Goal: Task Accomplishment & Management: Complete application form

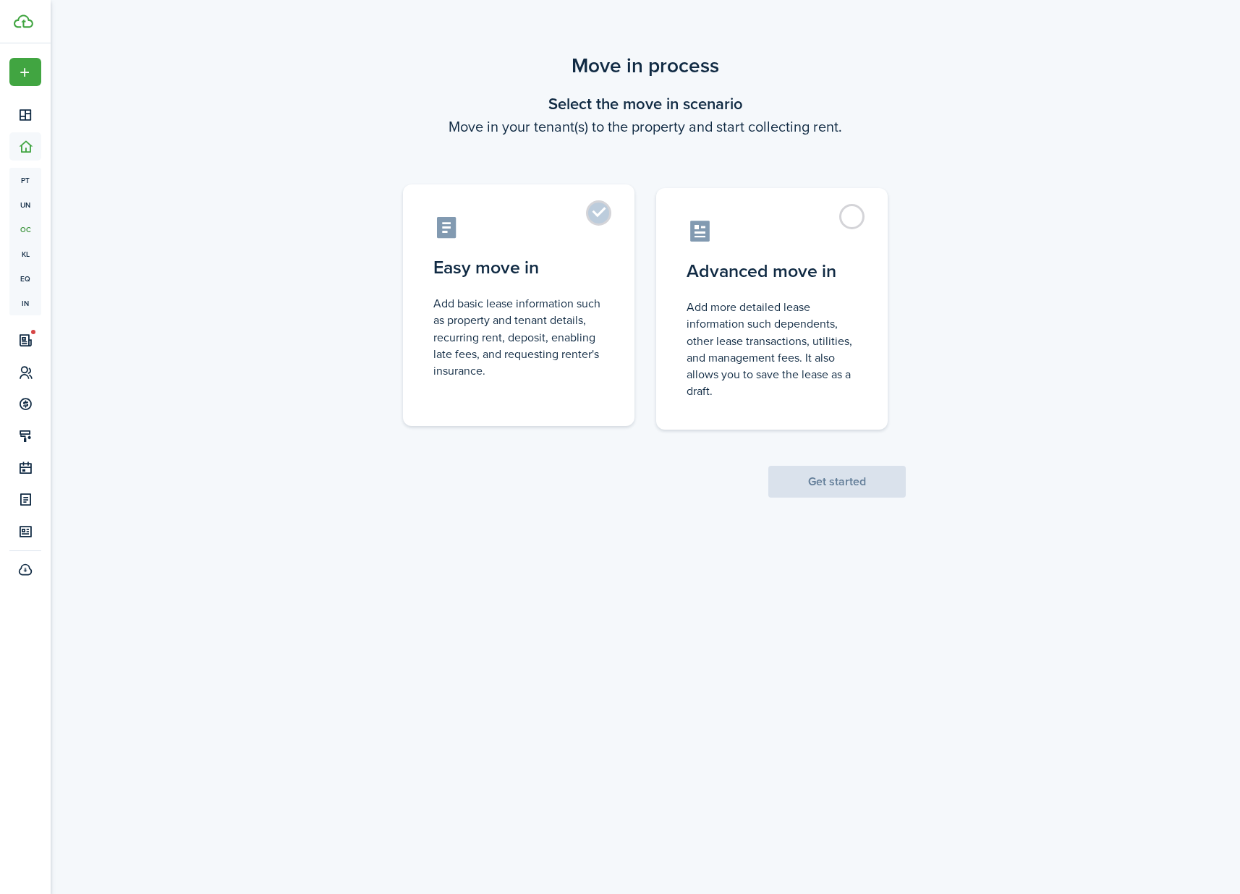
click at [592, 209] on label "Easy move in Add basic lease information such as property and tenant details, r…" at bounding box center [519, 305] width 232 height 242
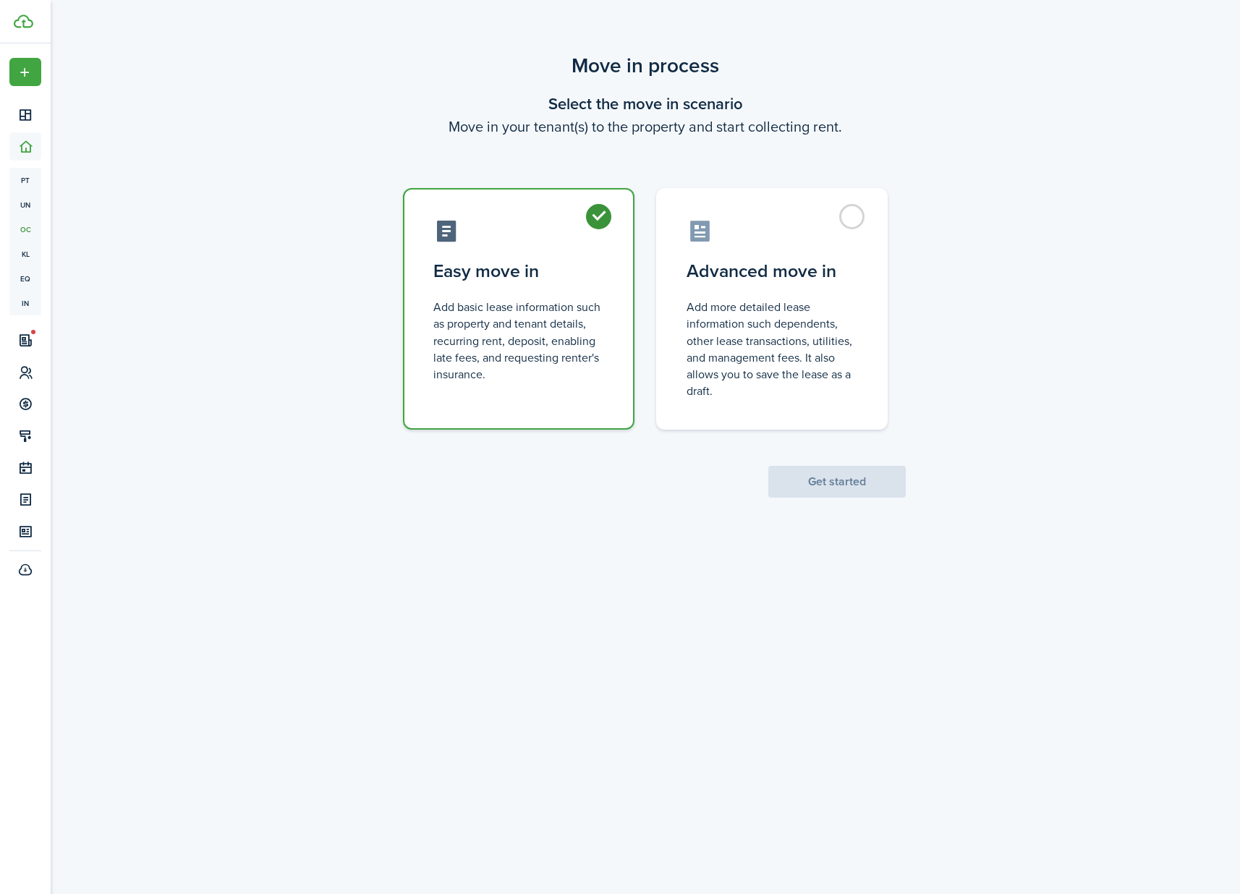
radio input "true"
click at [844, 488] on button "Get started" at bounding box center [836, 482] width 137 height 32
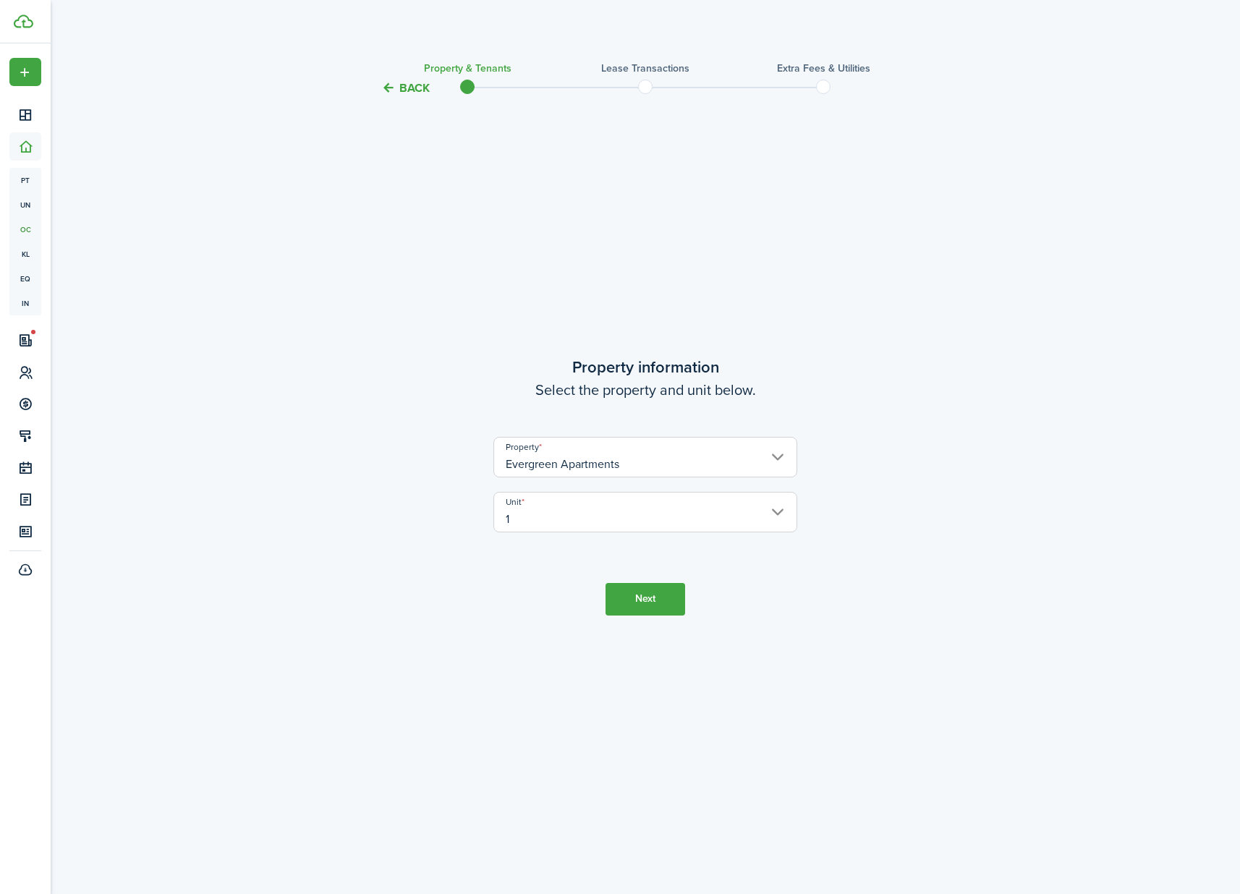
click at [663, 597] on button "Next" at bounding box center [646, 599] width 80 height 33
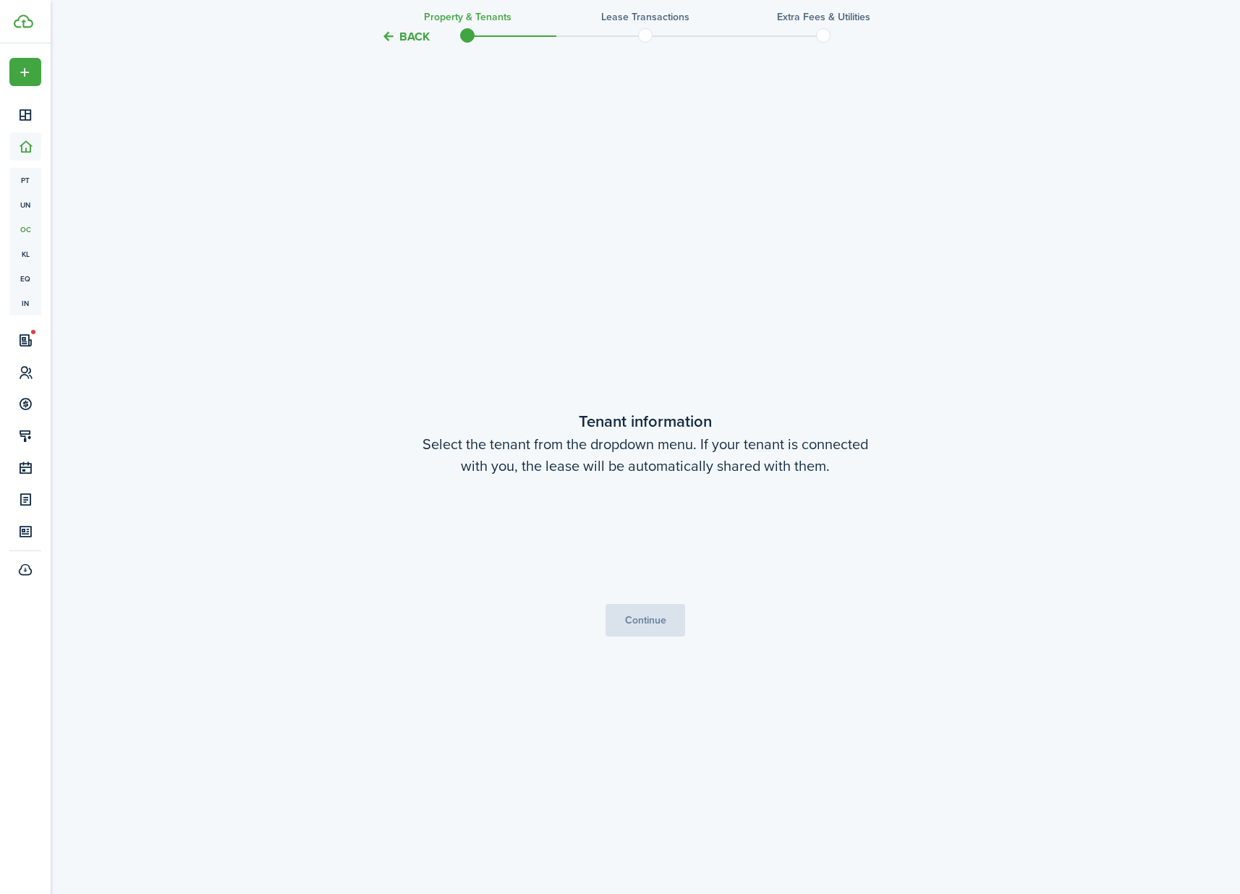
scroll to position [797, 0]
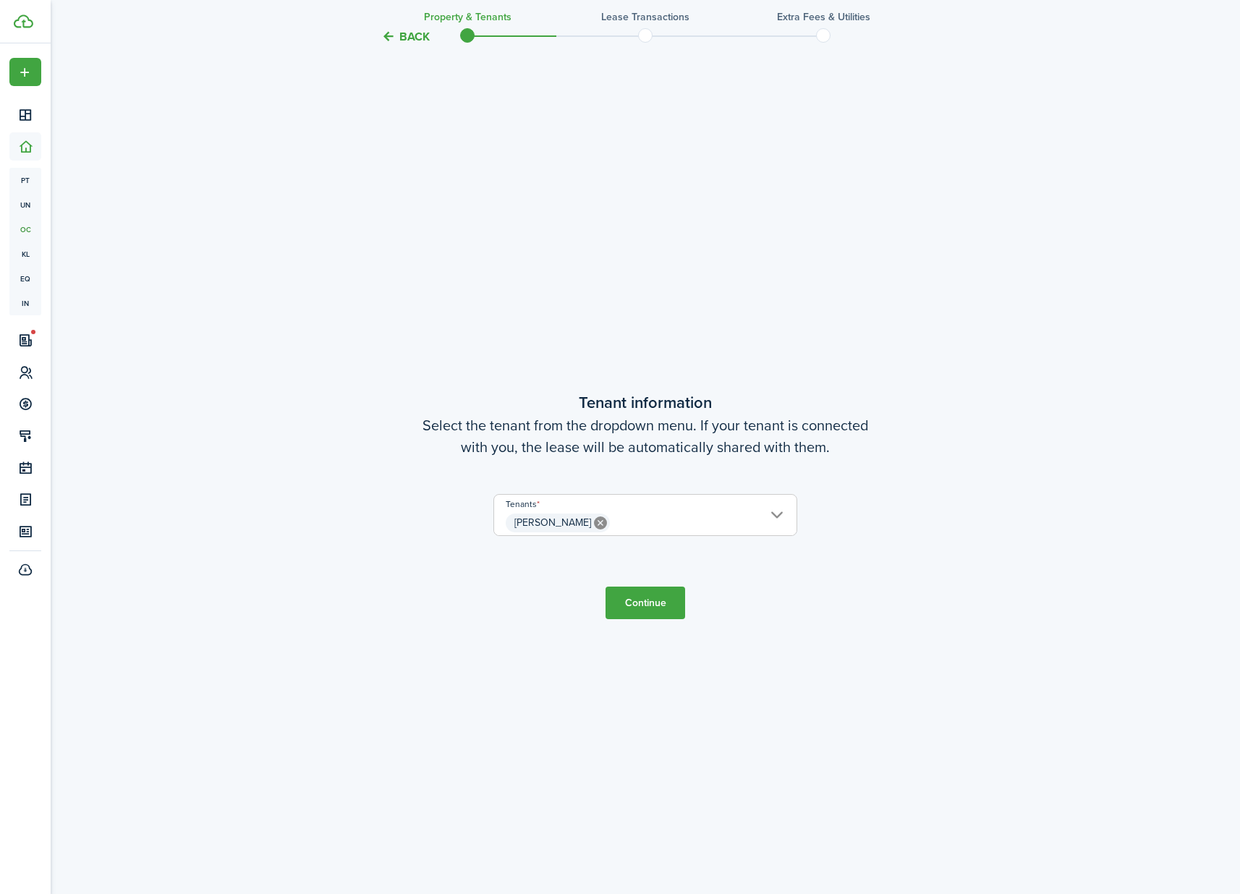
click at [663, 596] on button "Continue" at bounding box center [646, 603] width 80 height 33
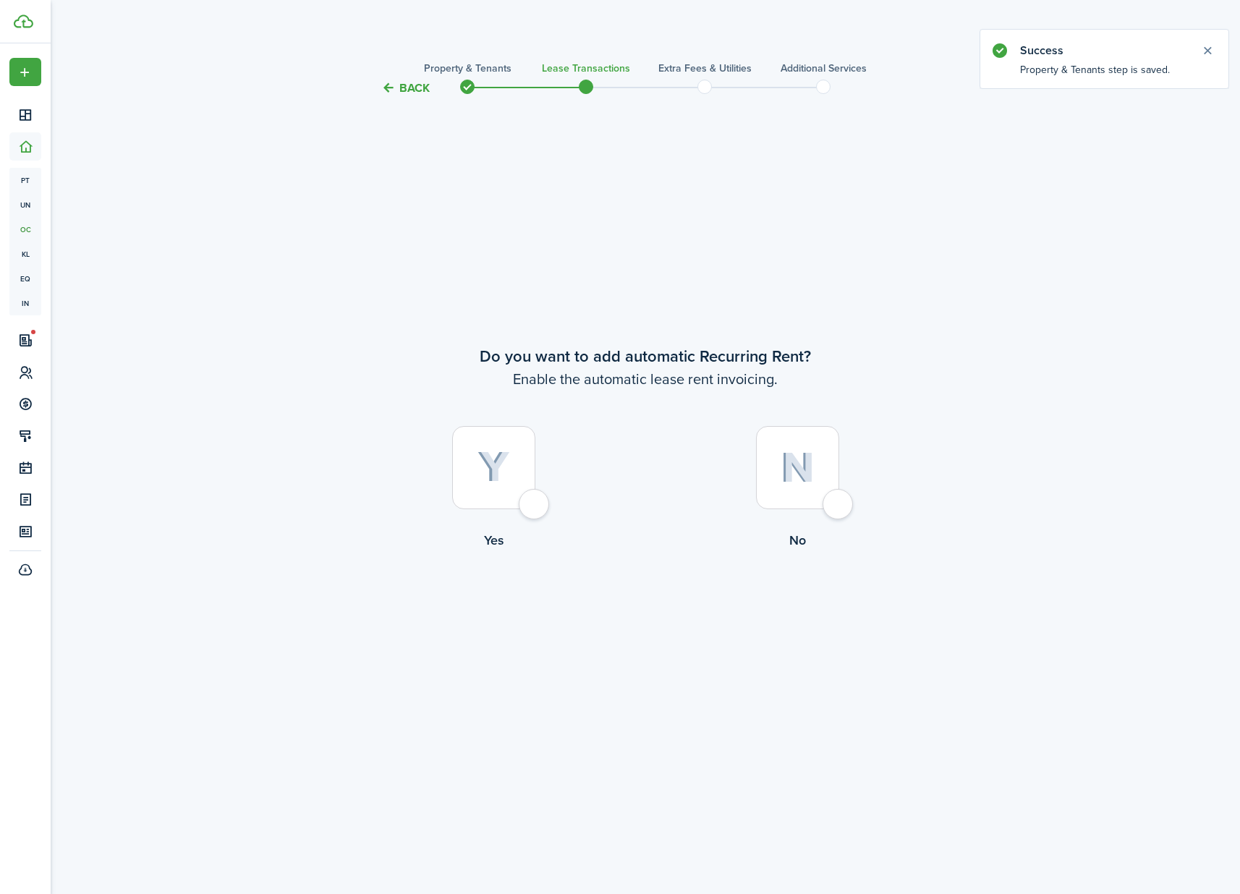
click at [526, 509] on div at bounding box center [493, 467] width 83 height 83
radio input "true"
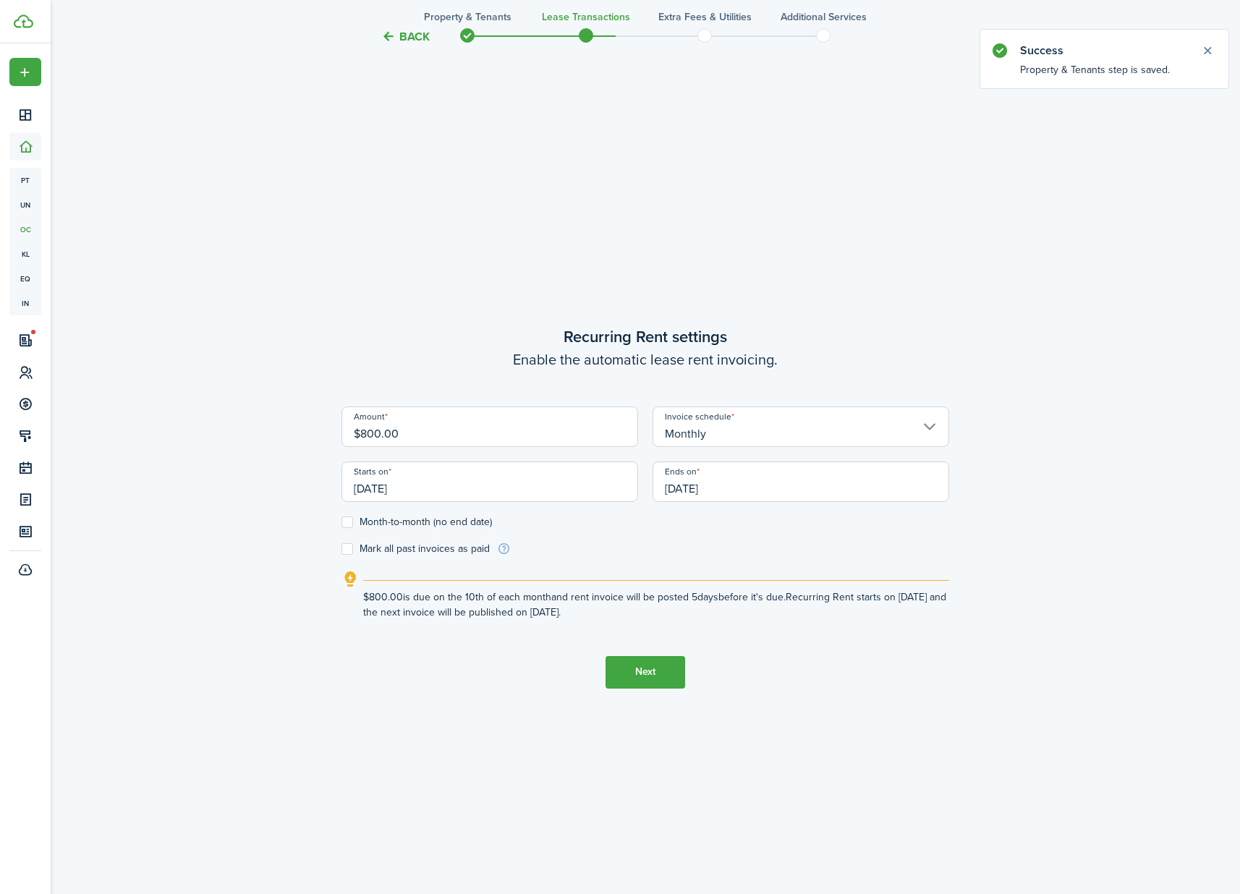
scroll to position [797, 0]
click at [430, 522] on label "Month-to-month (no end date)" at bounding box center [416, 521] width 150 height 12
click at [341, 521] on input "Month-to-month (no end date)" at bounding box center [341, 520] width 1 height 1
checkbox input "true"
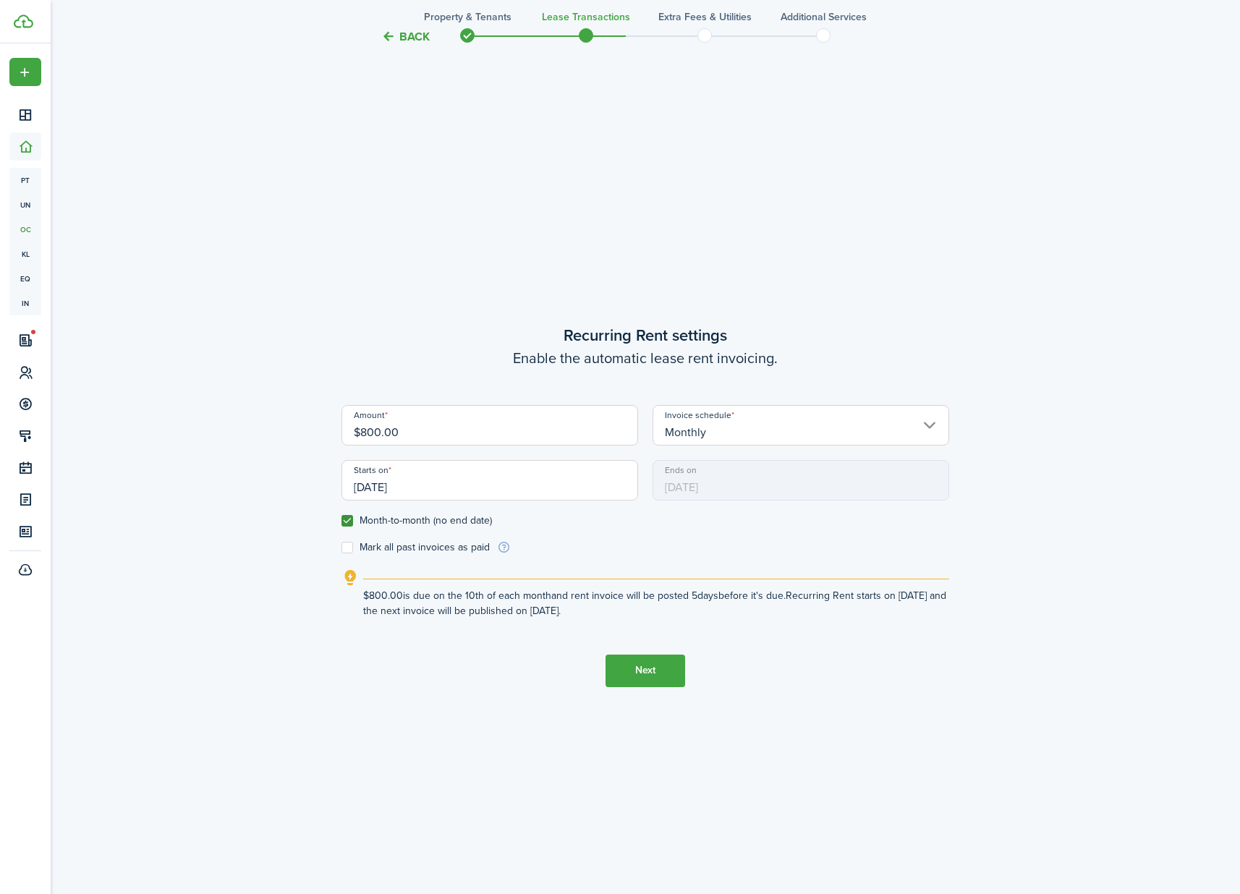
click at [380, 490] on input "[DATE]" at bounding box center [489, 480] width 297 height 41
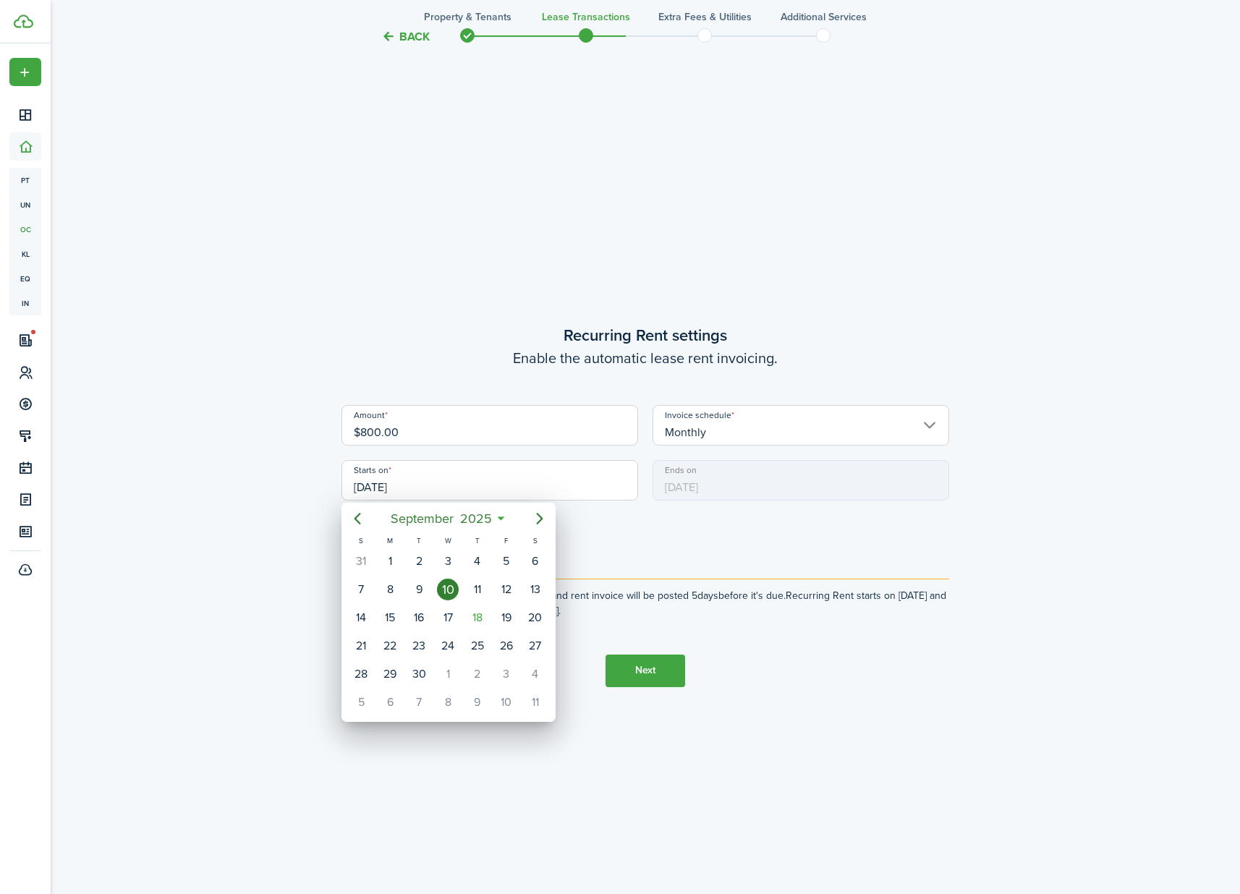
click at [380, 488] on div at bounding box center [620, 447] width 1472 height 1126
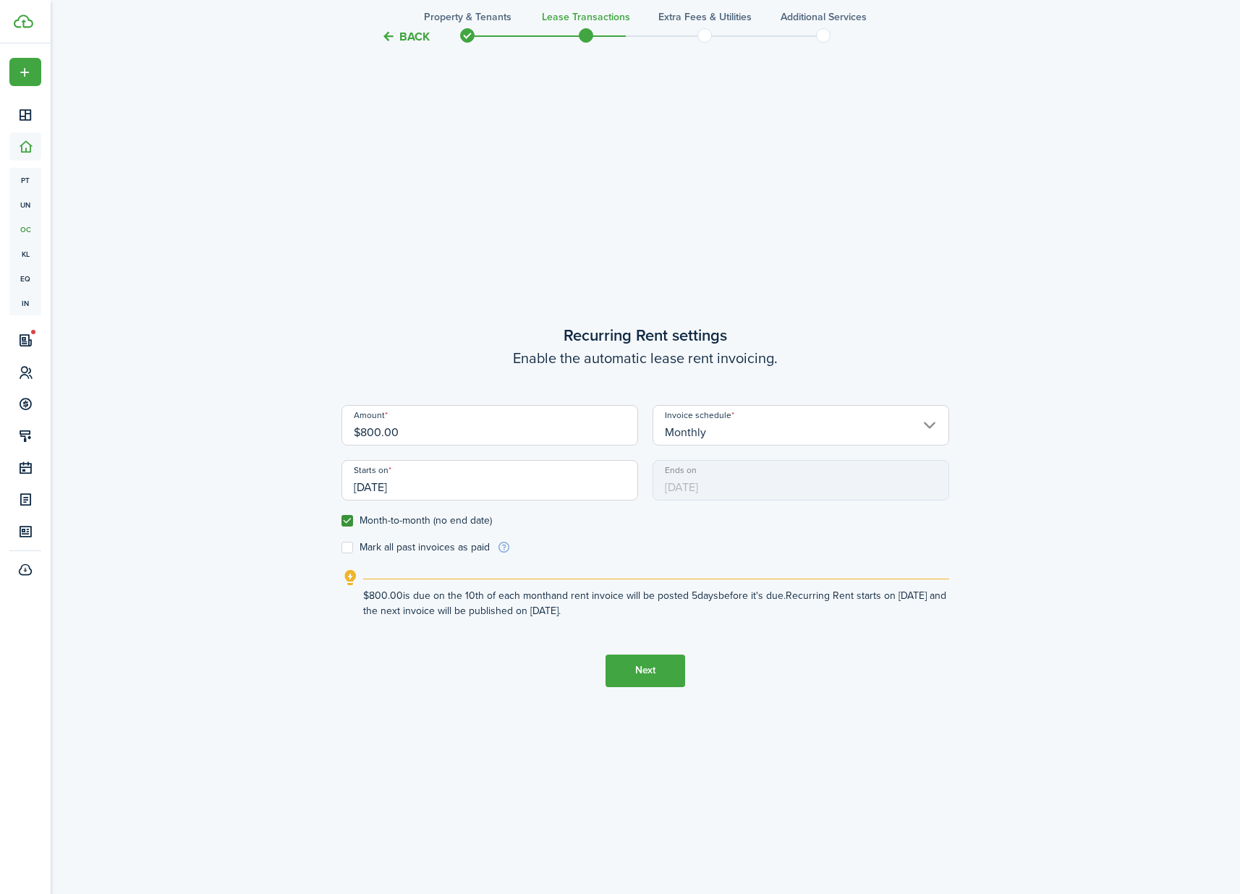
click at [380, 487] on input "[DATE]" at bounding box center [489, 480] width 297 height 41
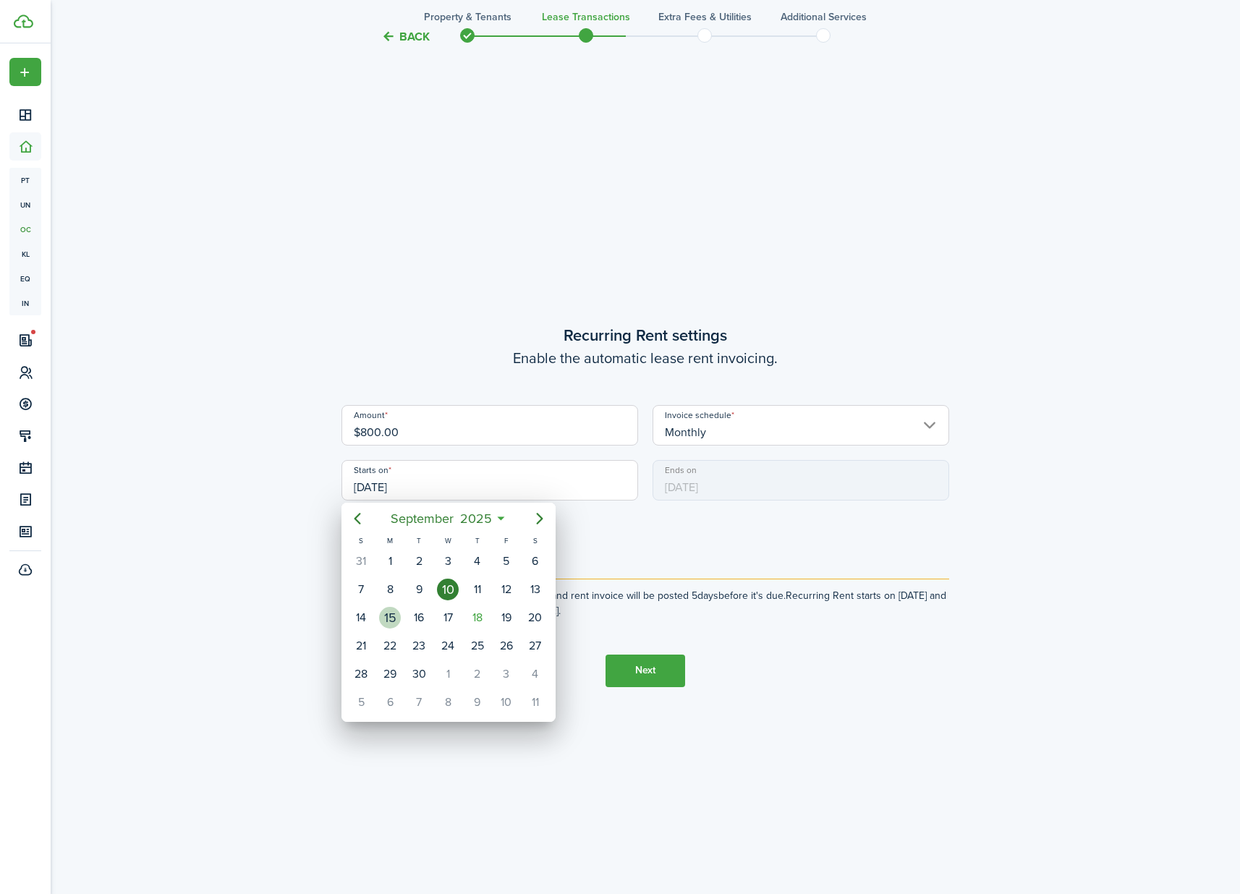
click at [392, 623] on div "15" at bounding box center [390, 618] width 22 height 22
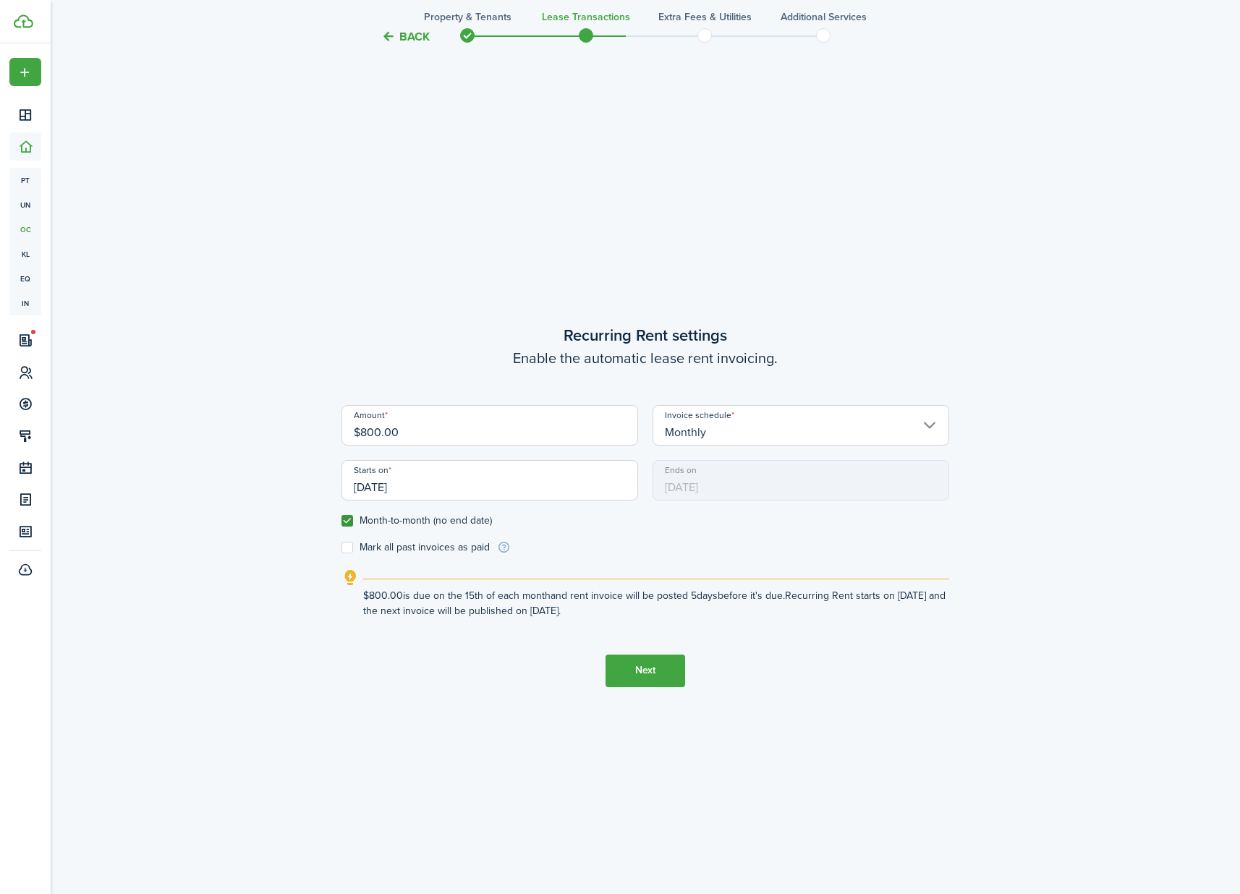
click at [457, 490] on input "[DATE]" at bounding box center [489, 480] width 297 height 41
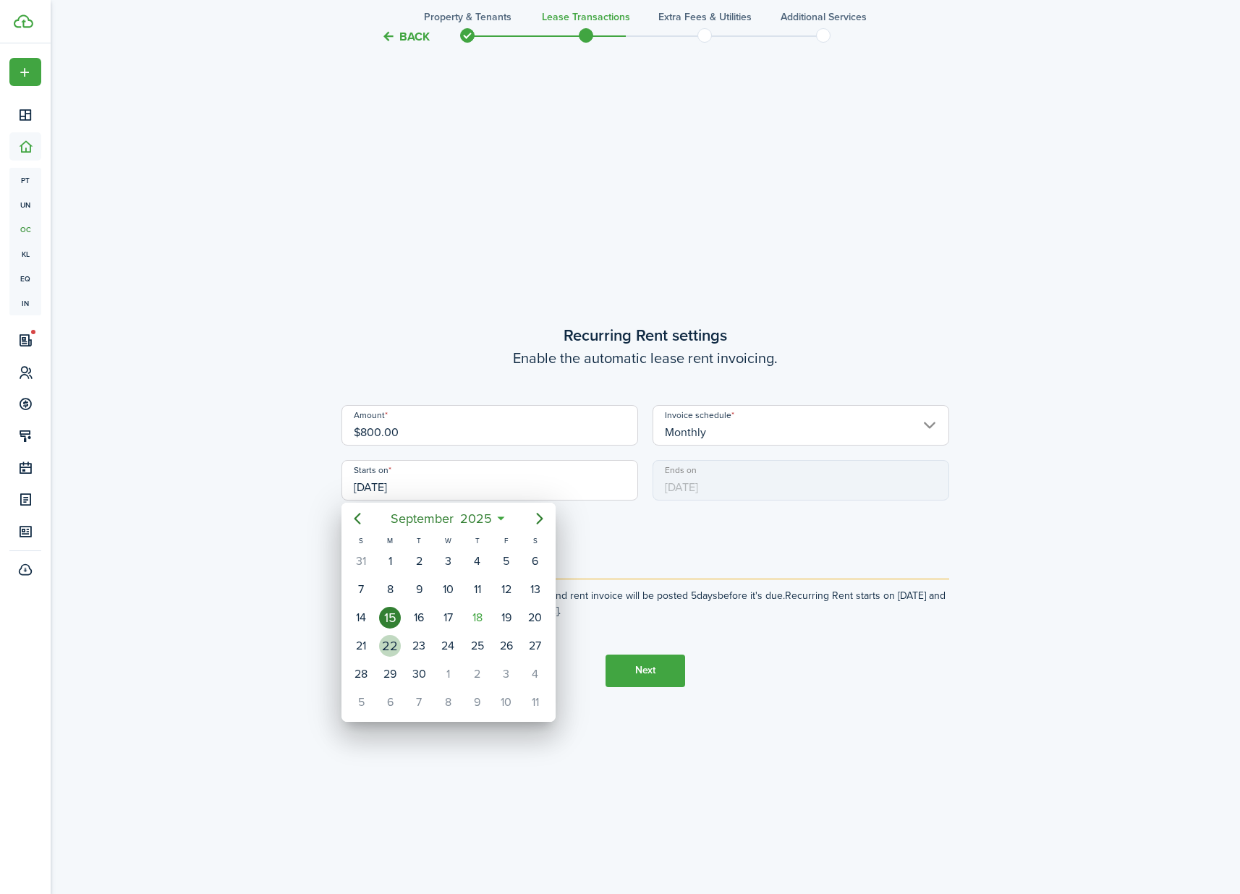
click at [389, 649] on div "22" at bounding box center [390, 646] width 22 height 22
type input "[DATE]"
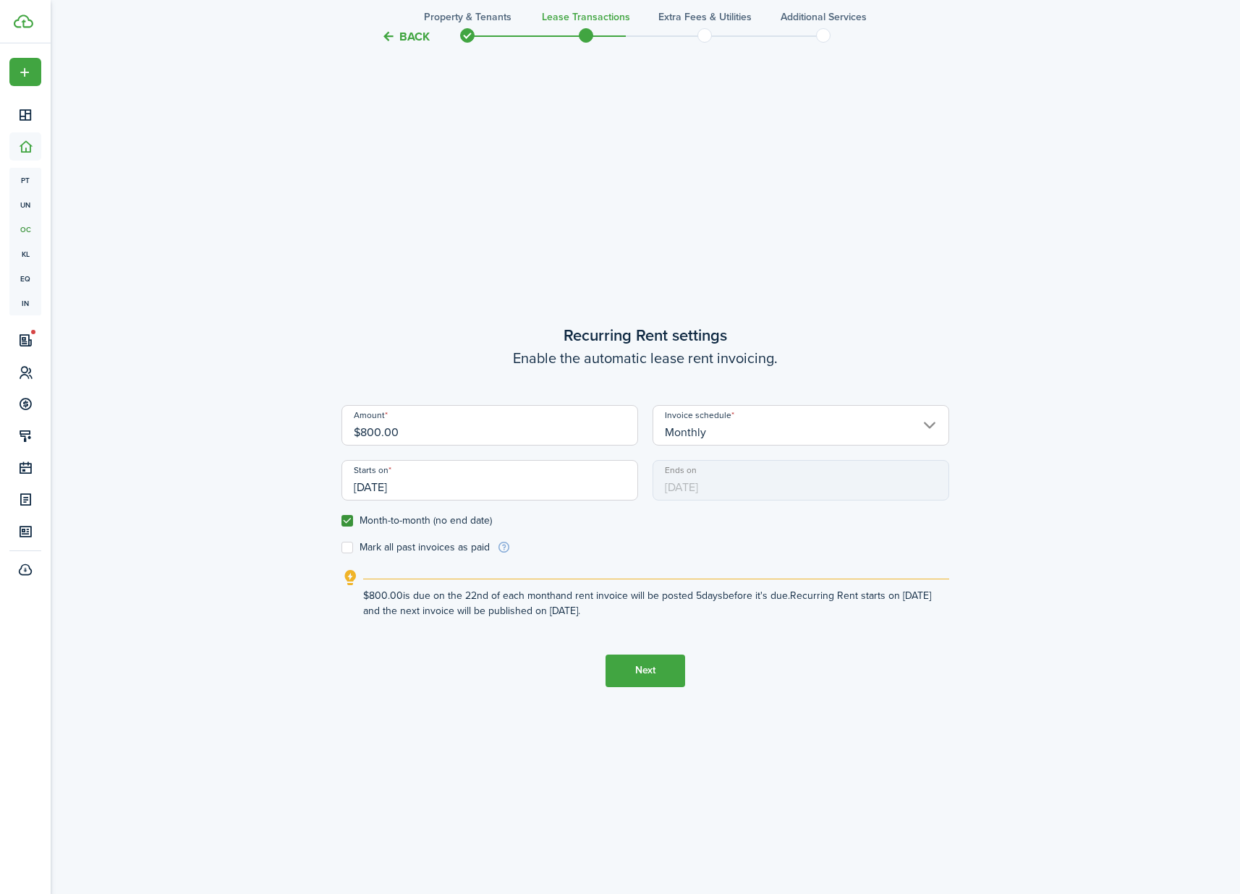
click at [646, 676] on button "Next" at bounding box center [646, 671] width 80 height 33
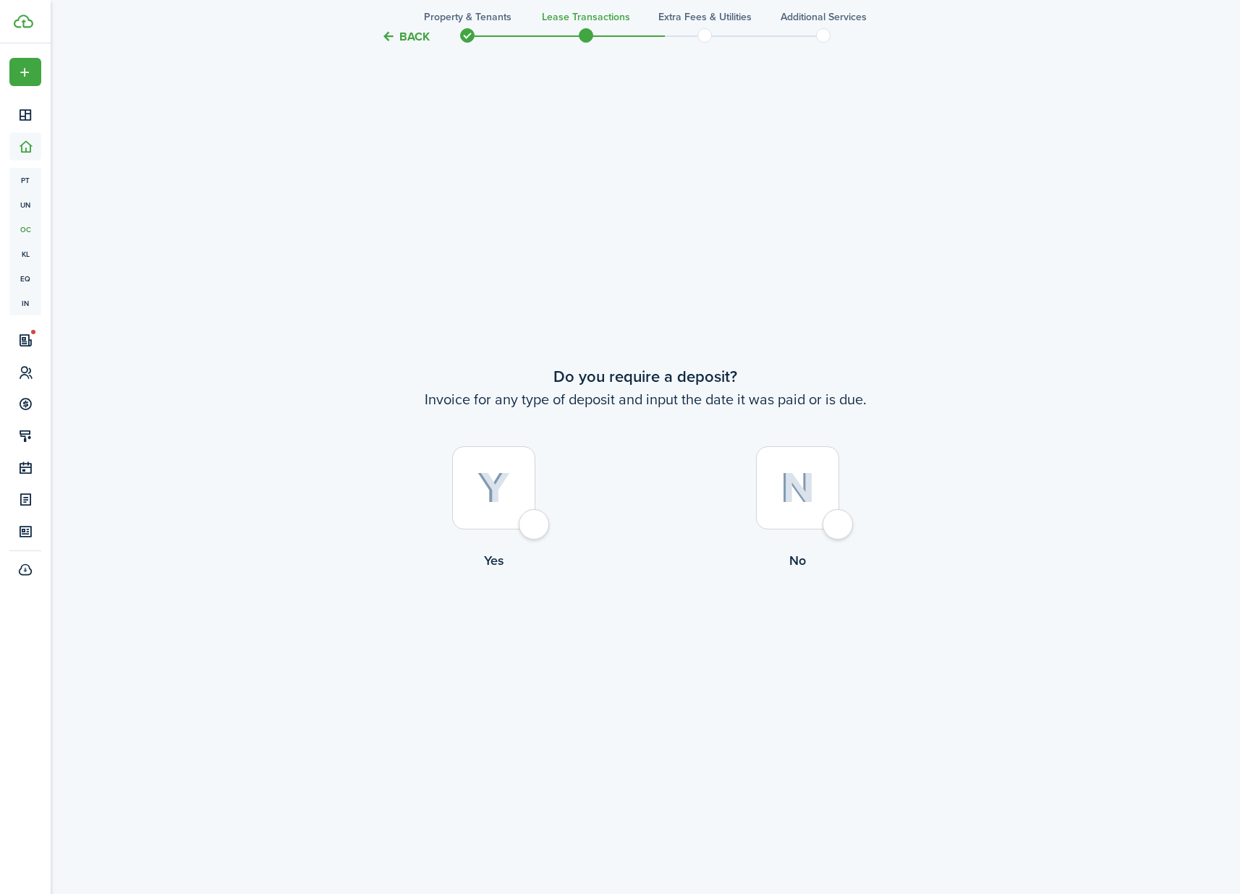
scroll to position [1691, 0]
click at [535, 529] on div at bounding box center [493, 487] width 83 height 83
radio input "true"
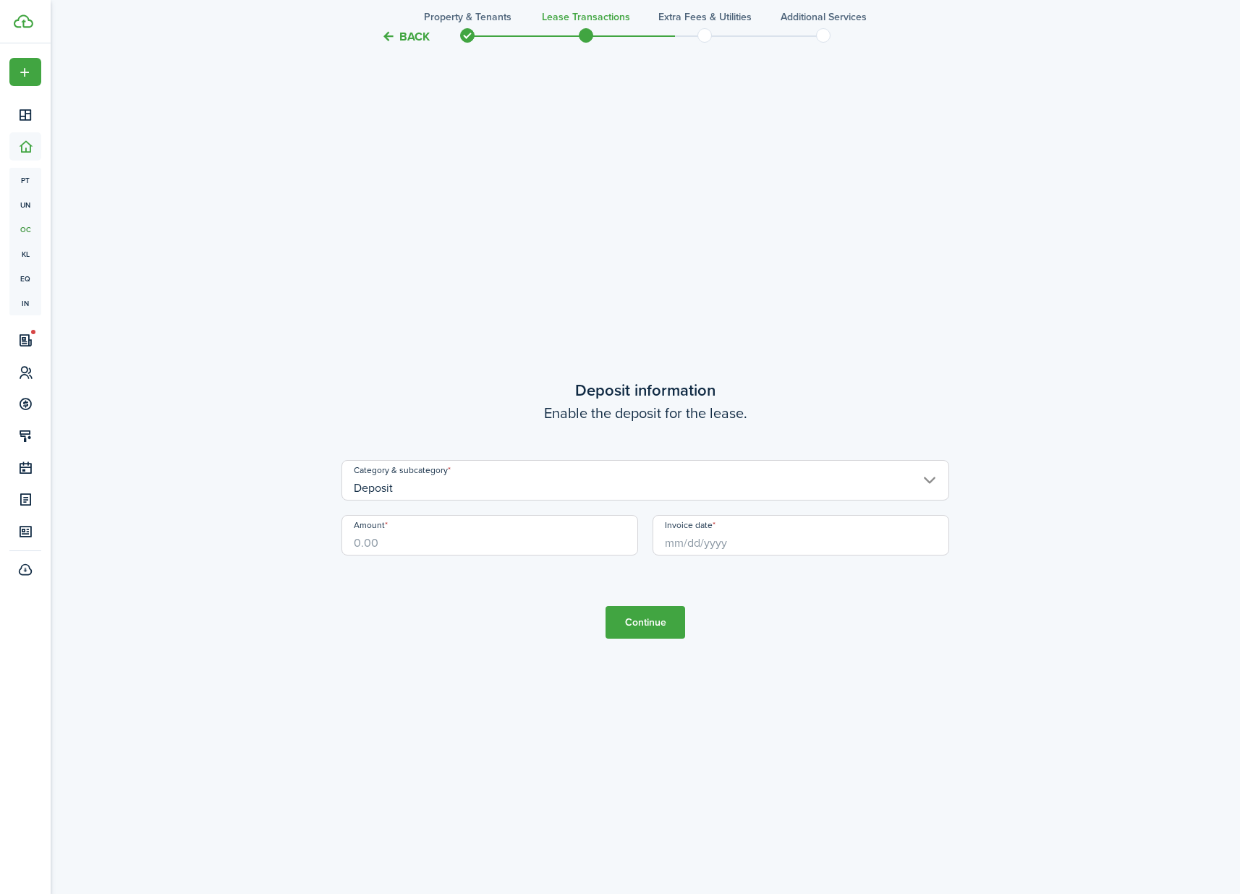
scroll to position [2585, 0]
click at [492, 540] on input "Amount" at bounding box center [489, 532] width 297 height 41
click at [721, 548] on input "Invoice date" at bounding box center [801, 532] width 297 height 41
type input "$500.00"
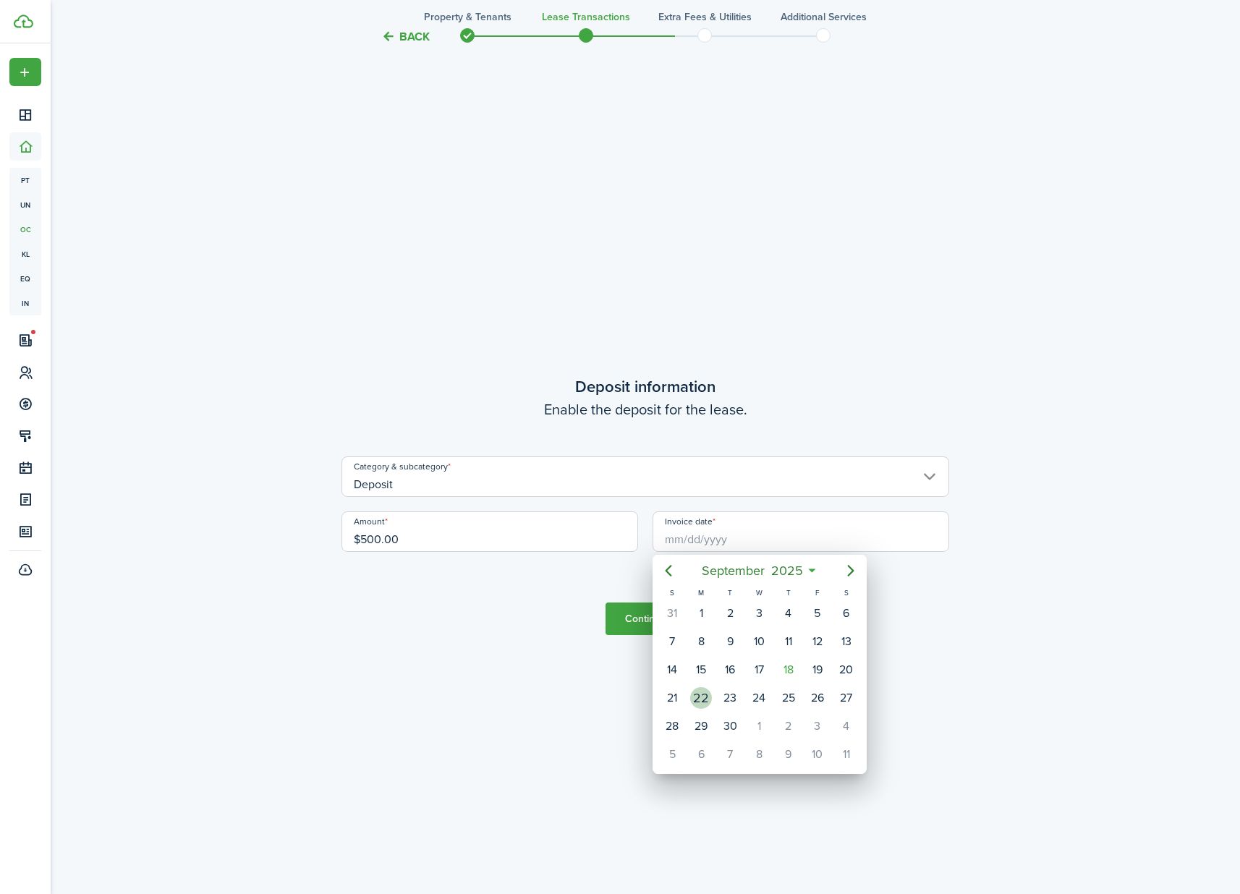
click at [700, 700] on div "22" at bounding box center [701, 698] width 22 height 22
type input "[DATE]"
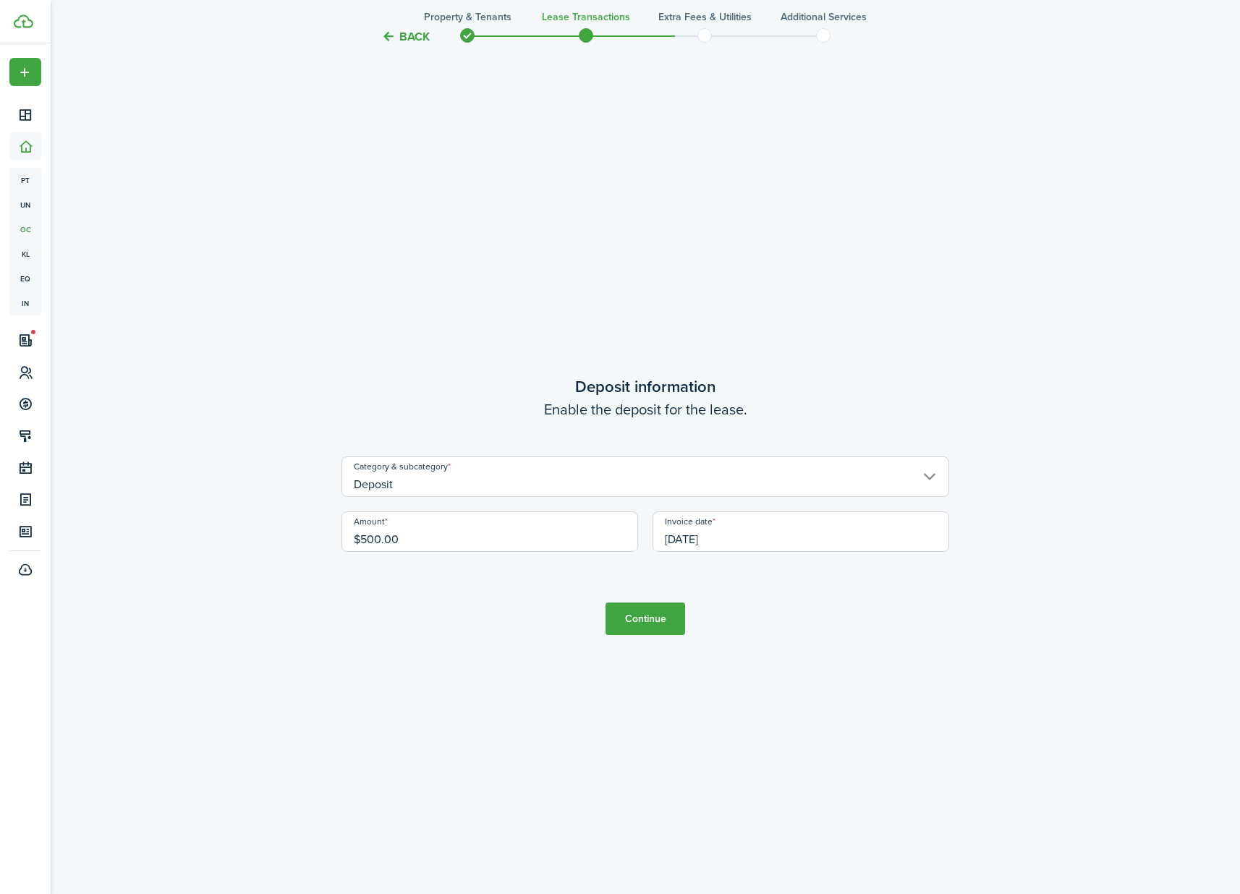
click at [854, 484] on input "Deposit" at bounding box center [645, 477] width 608 height 41
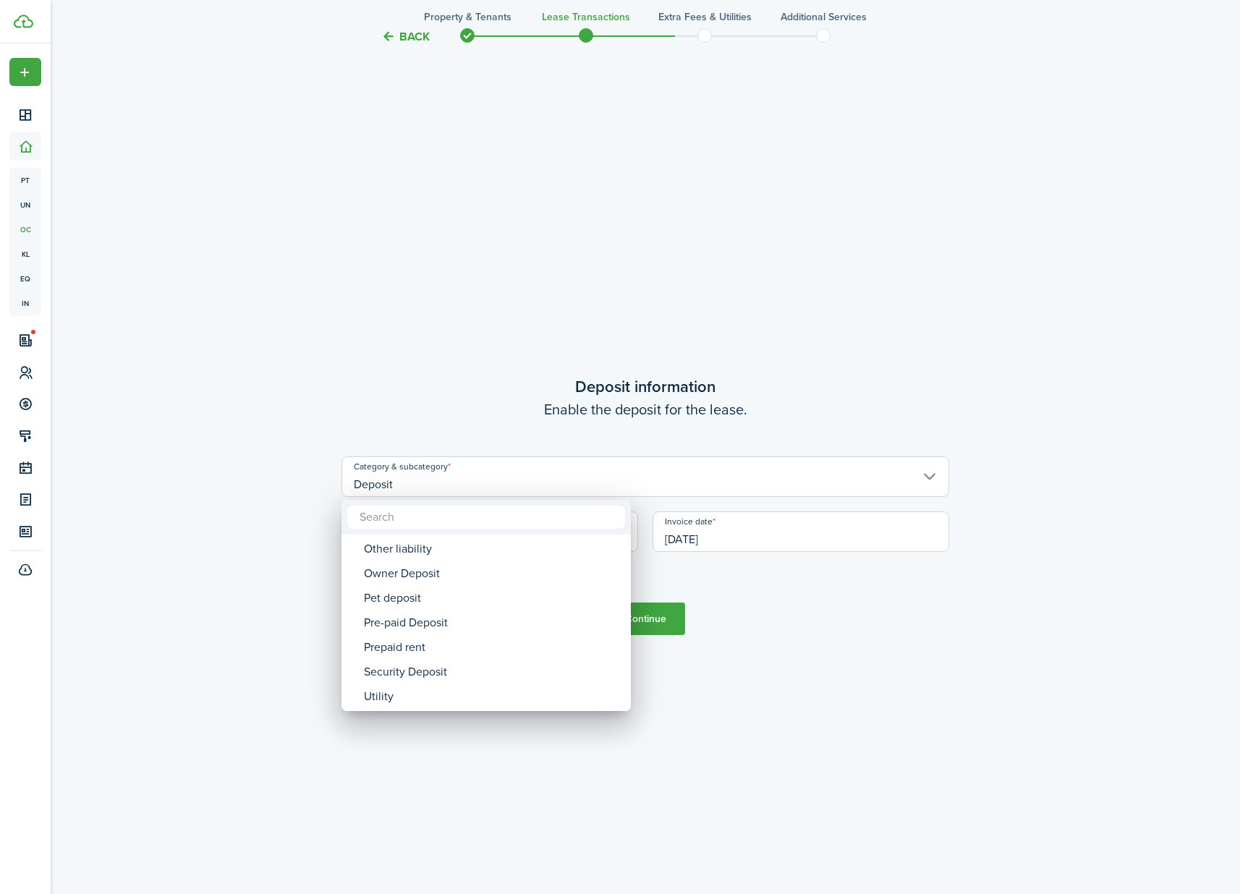
click at [729, 668] on div at bounding box center [620, 447] width 1472 height 1126
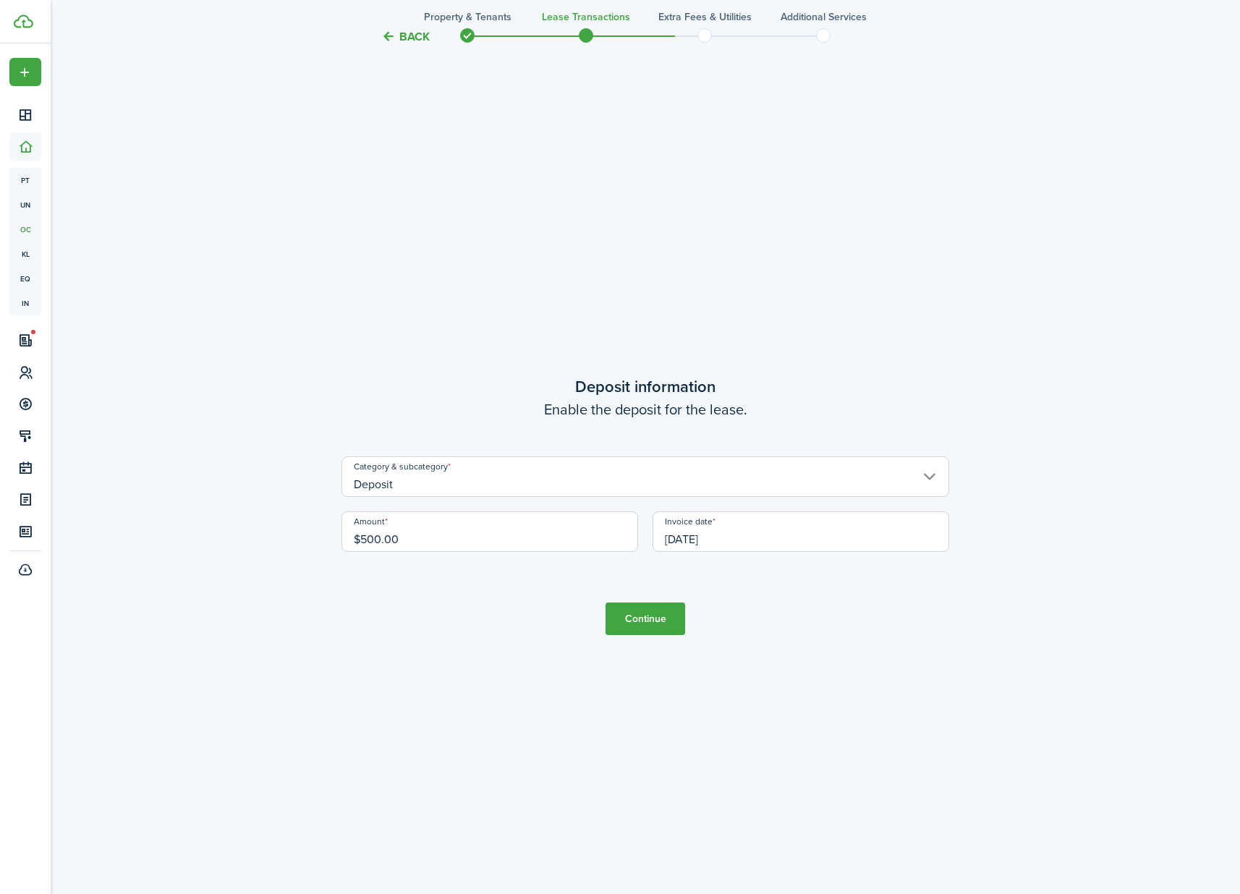
click at [652, 616] on button "Continue" at bounding box center [646, 619] width 80 height 33
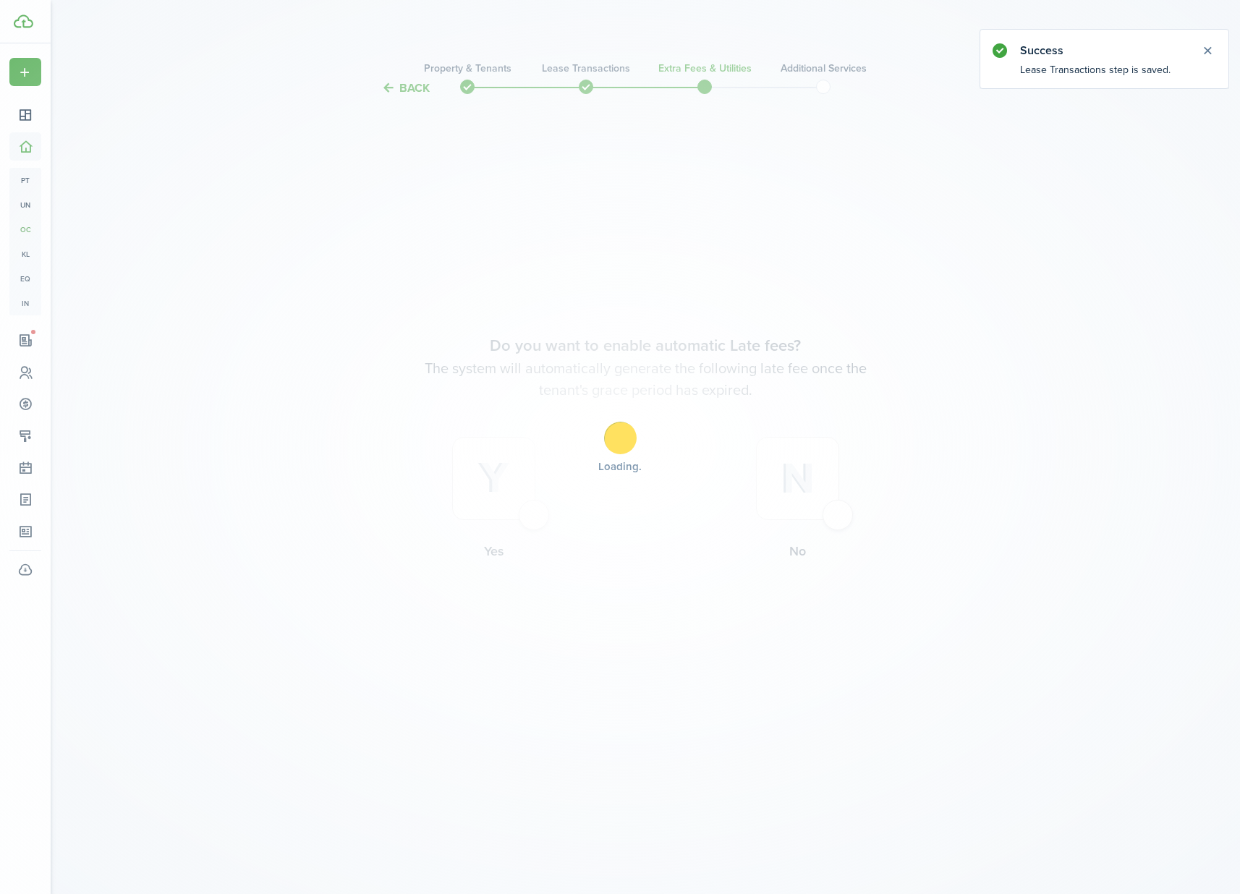
scroll to position [0, 0]
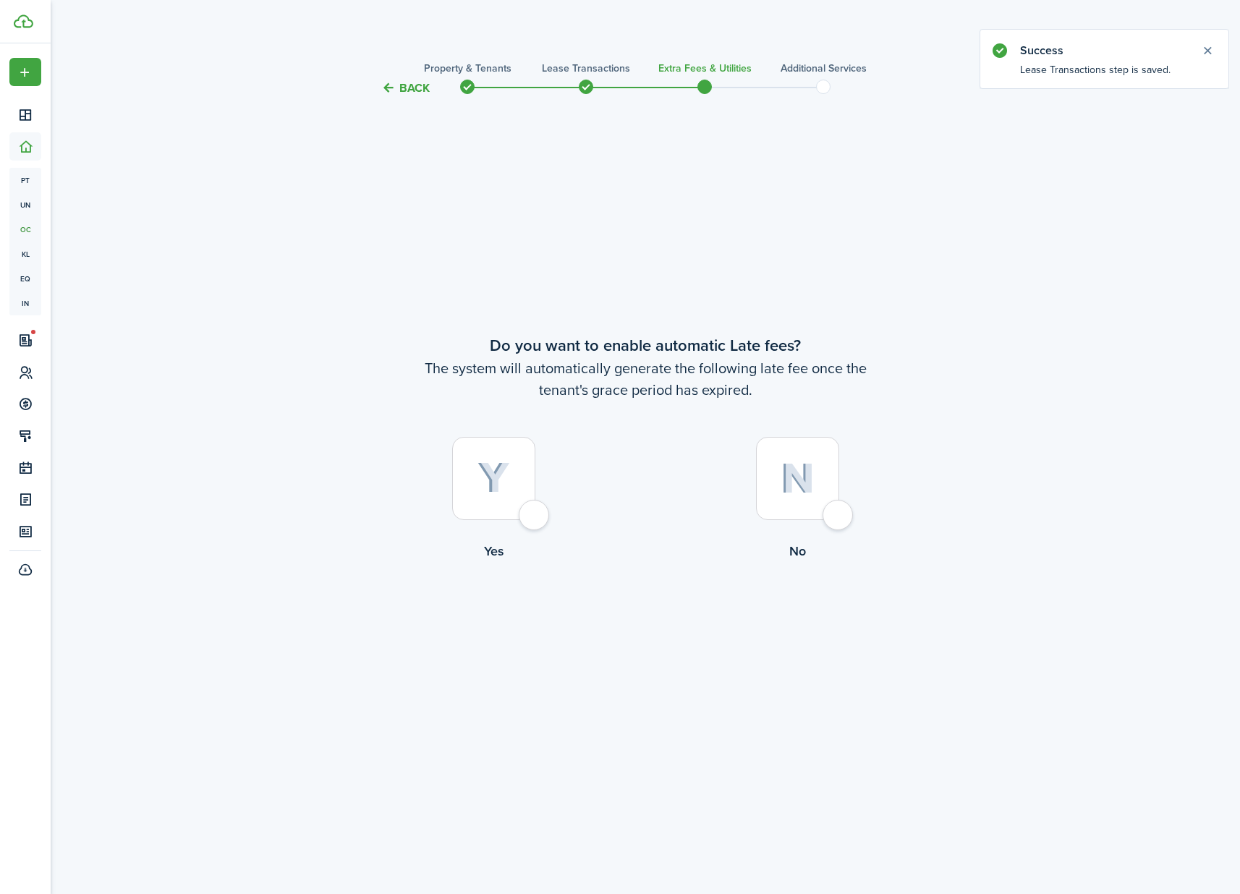
click at [839, 520] on div at bounding box center [797, 478] width 83 height 83
radio input "true"
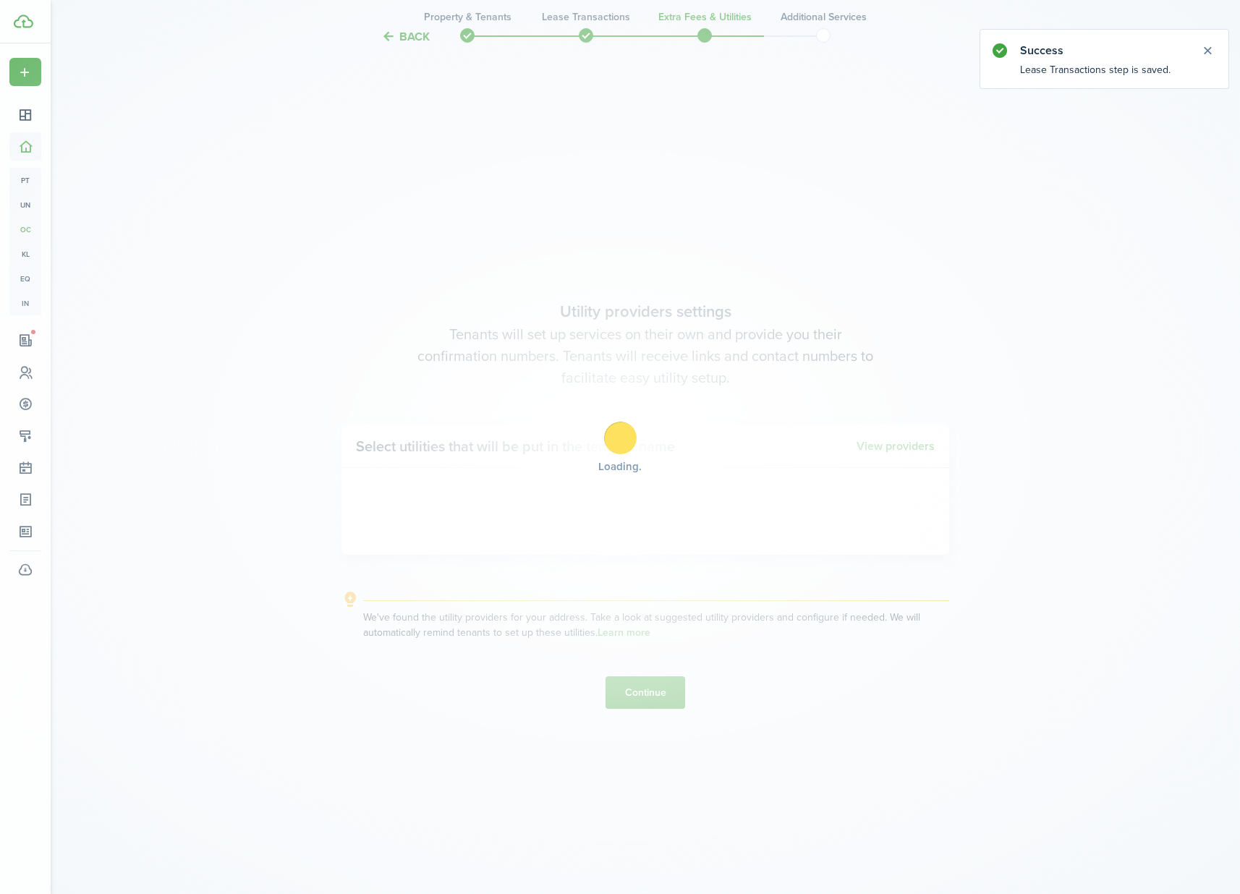
scroll to position [797, 0]
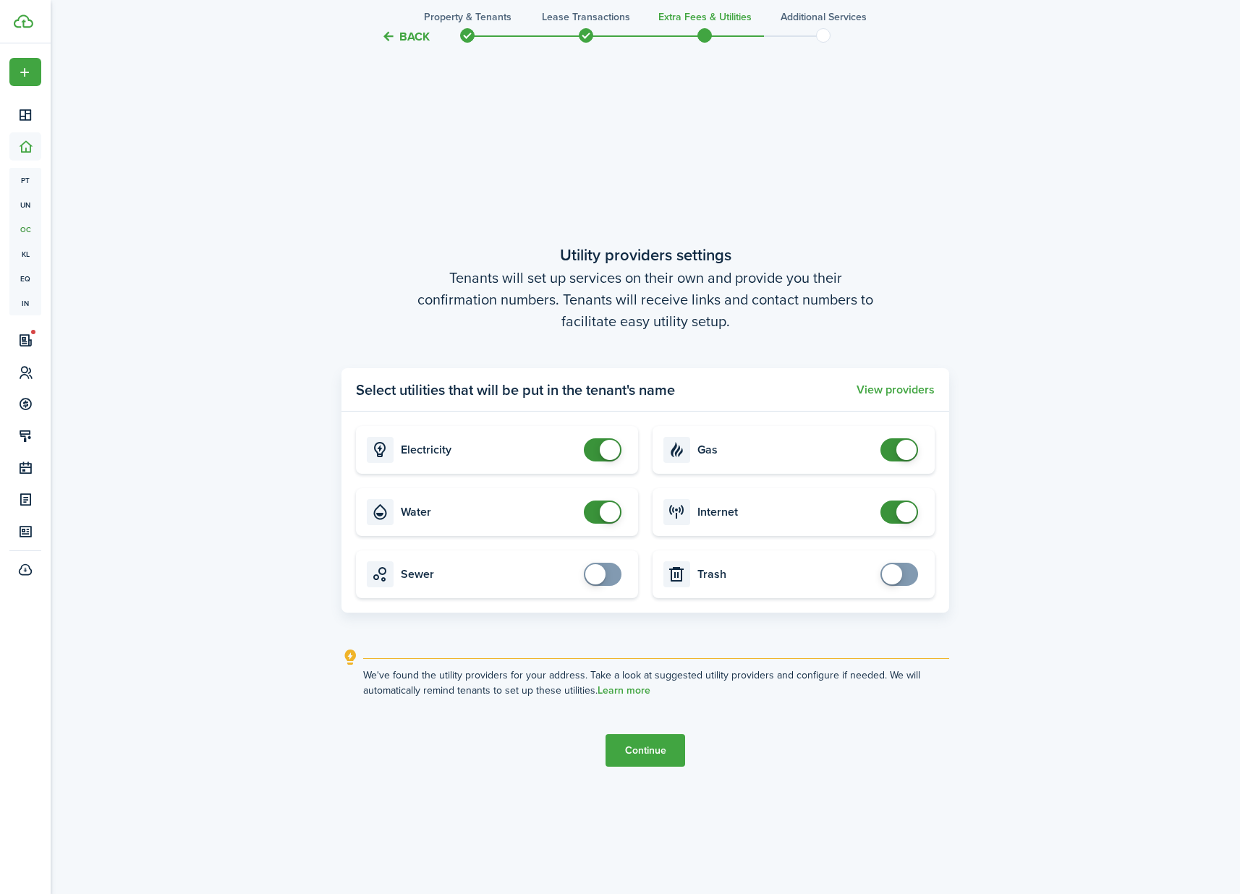
checkbox input "false"
click at [610, 452] on span at bounding box center [610, 450] width 20 height 20
checkbox input "false"
click at [611, 515] on span at bounding box center [610, 512] width 20 height 20
checkbox input "false"
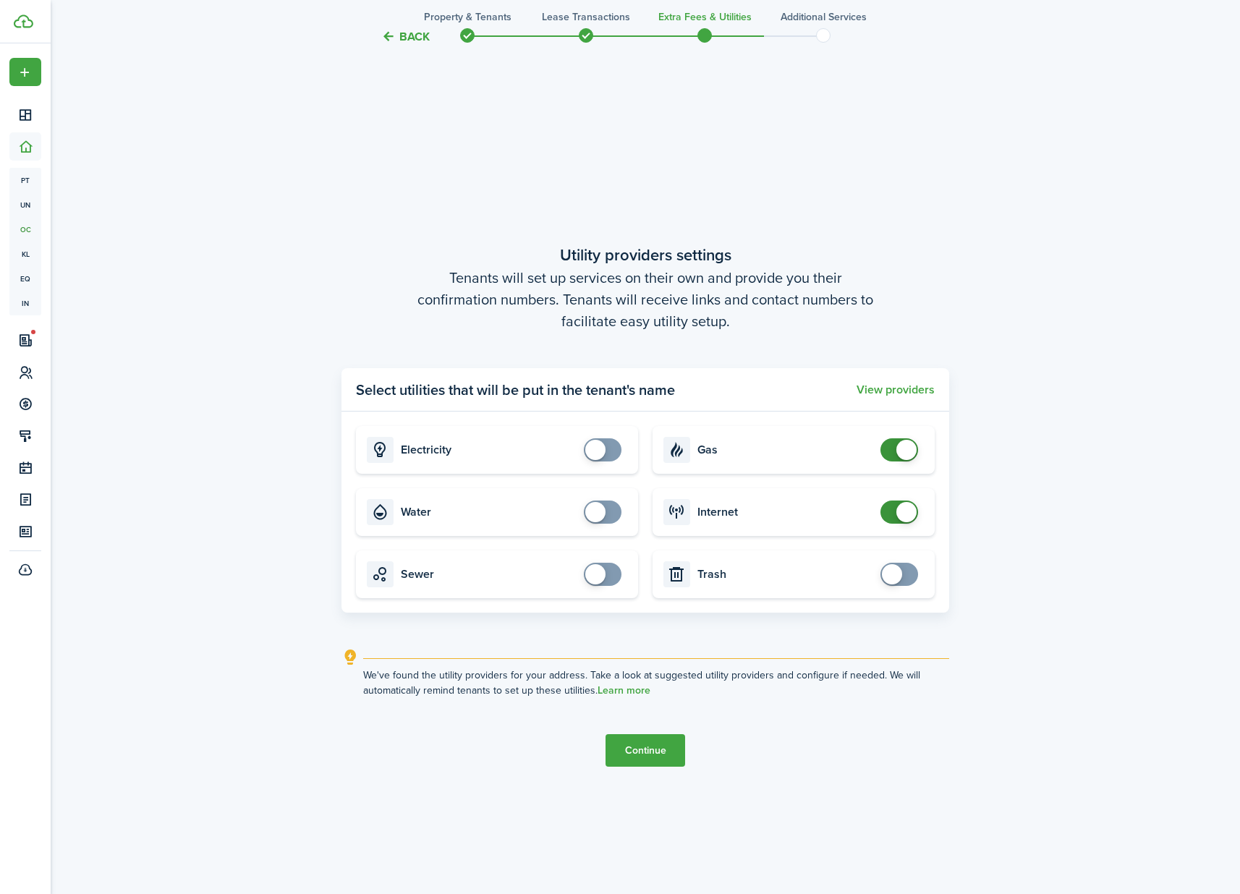
click at [907, 449] on span at bounding box center [906, 450] width 20 height 20
checkbox input "false"
click at [904, 506] on span at bounding box center [906, 512] width 20 height 20
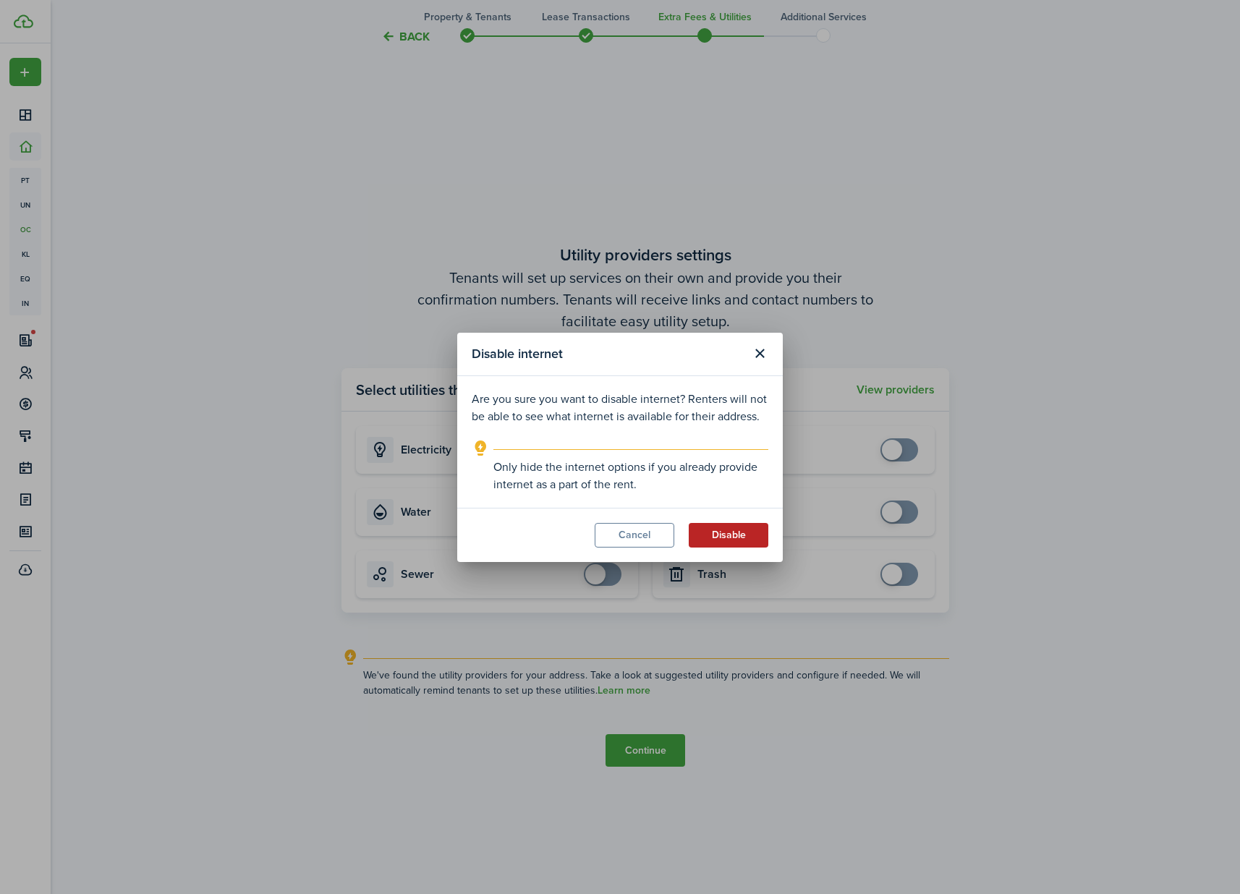
click at [727, 533] on button "Disable" at bounding box center [729, 535] width 80 height 25
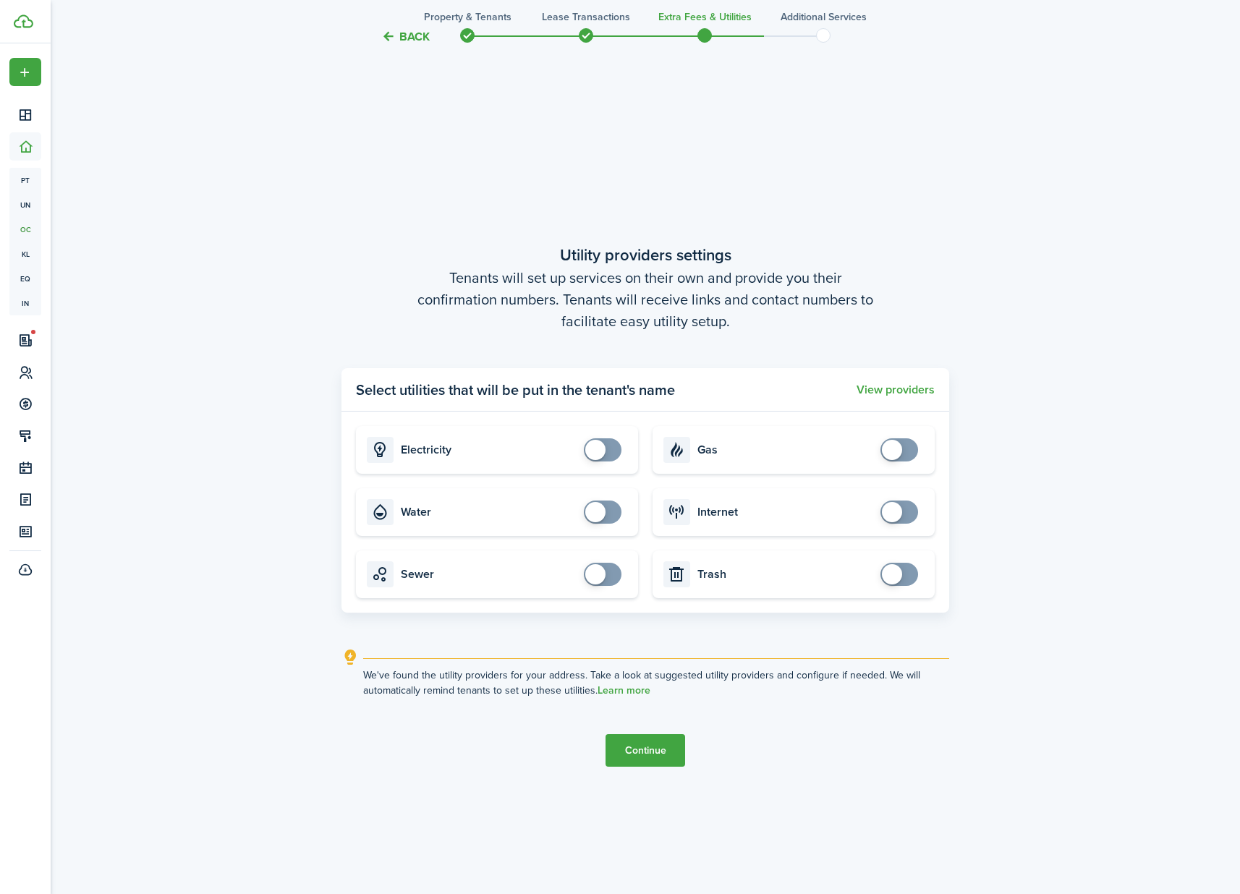
click at [665, 750] on button "Continue" at bounding box center [646, 750] width 80 height 33
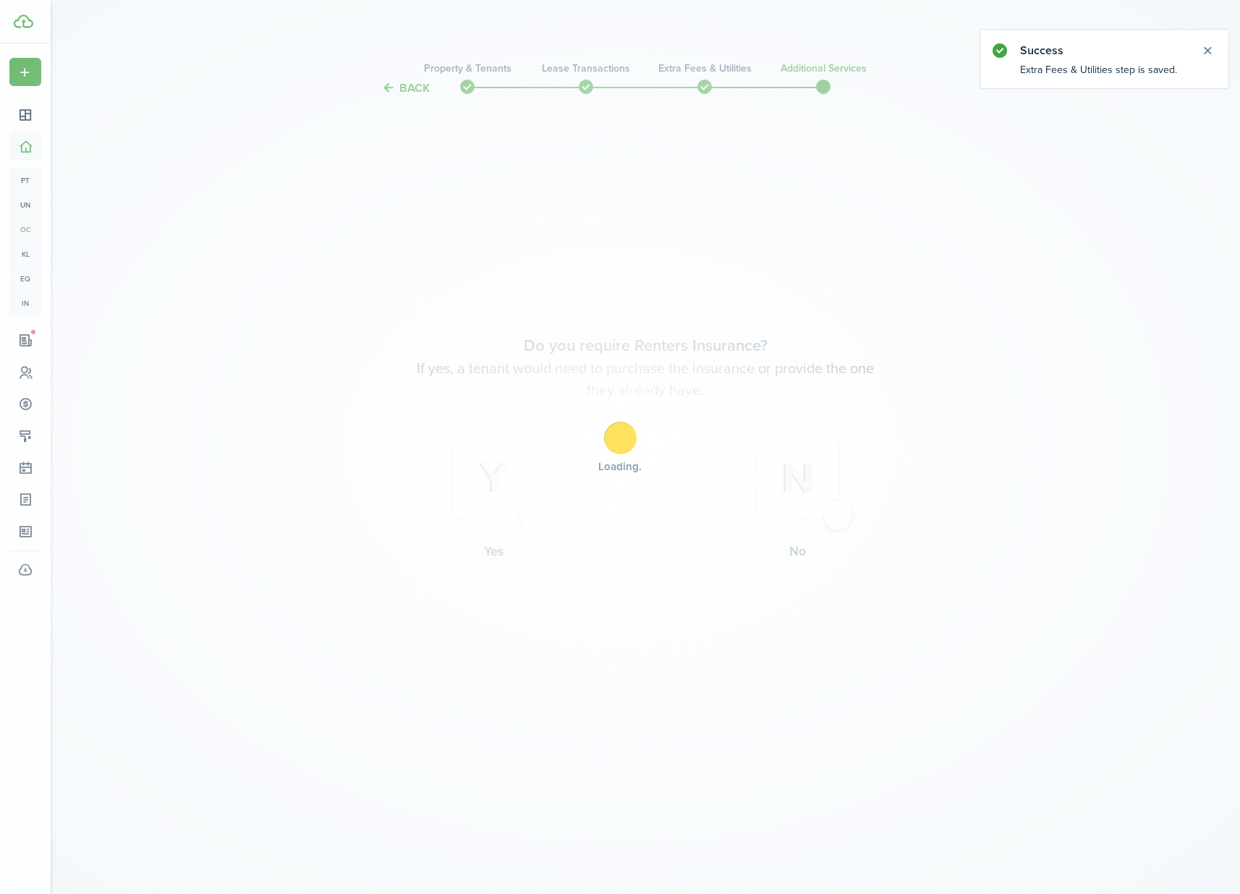
scroll to position [0, 0]
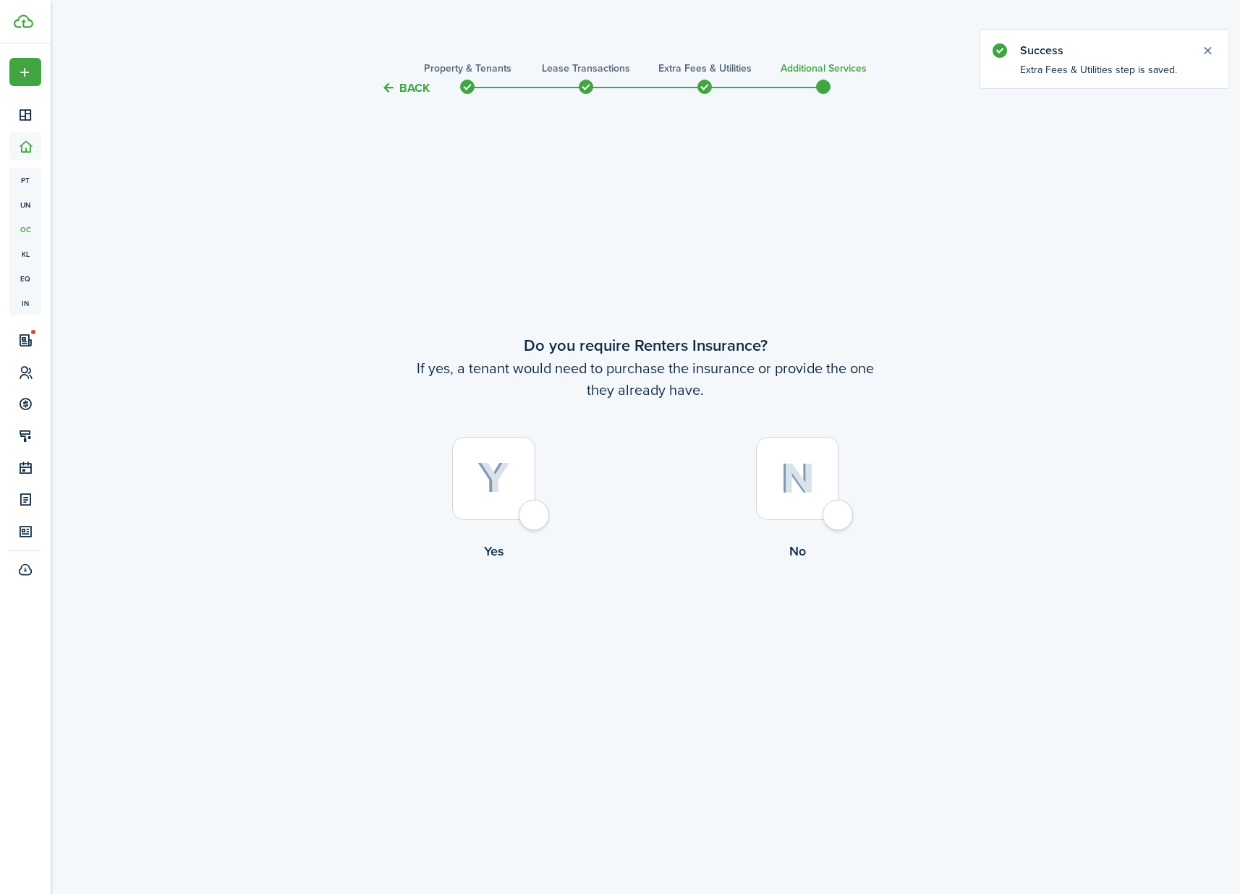
click at [839, 520] on div at bounding box center [797, 478] width 83 height 83
radio input "true"
click at [679, 630] on button "Complete move in" at bounding box center [646, 620] width 106 height 33
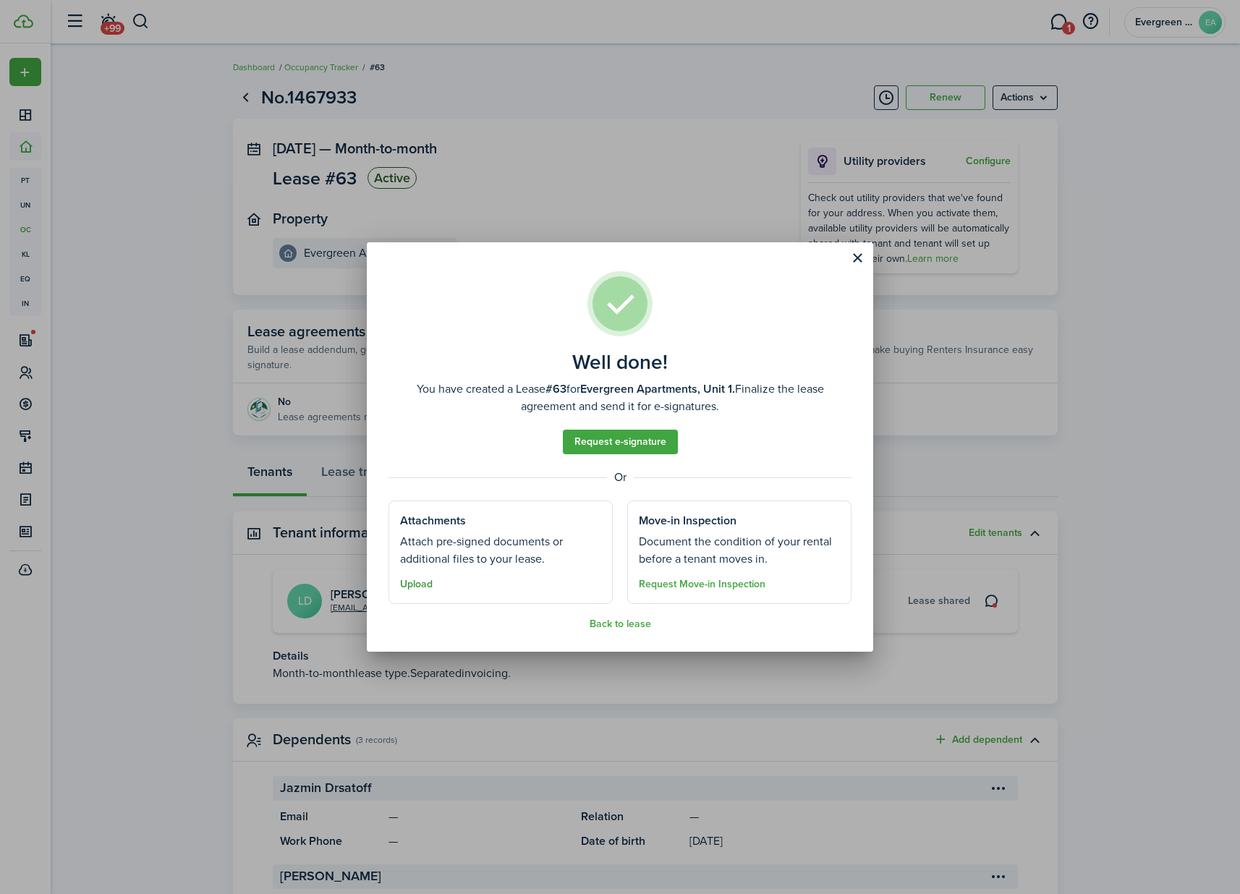
click at [420, 581] on button "Upload" at bounding box center [416, 585] width 33 height 12
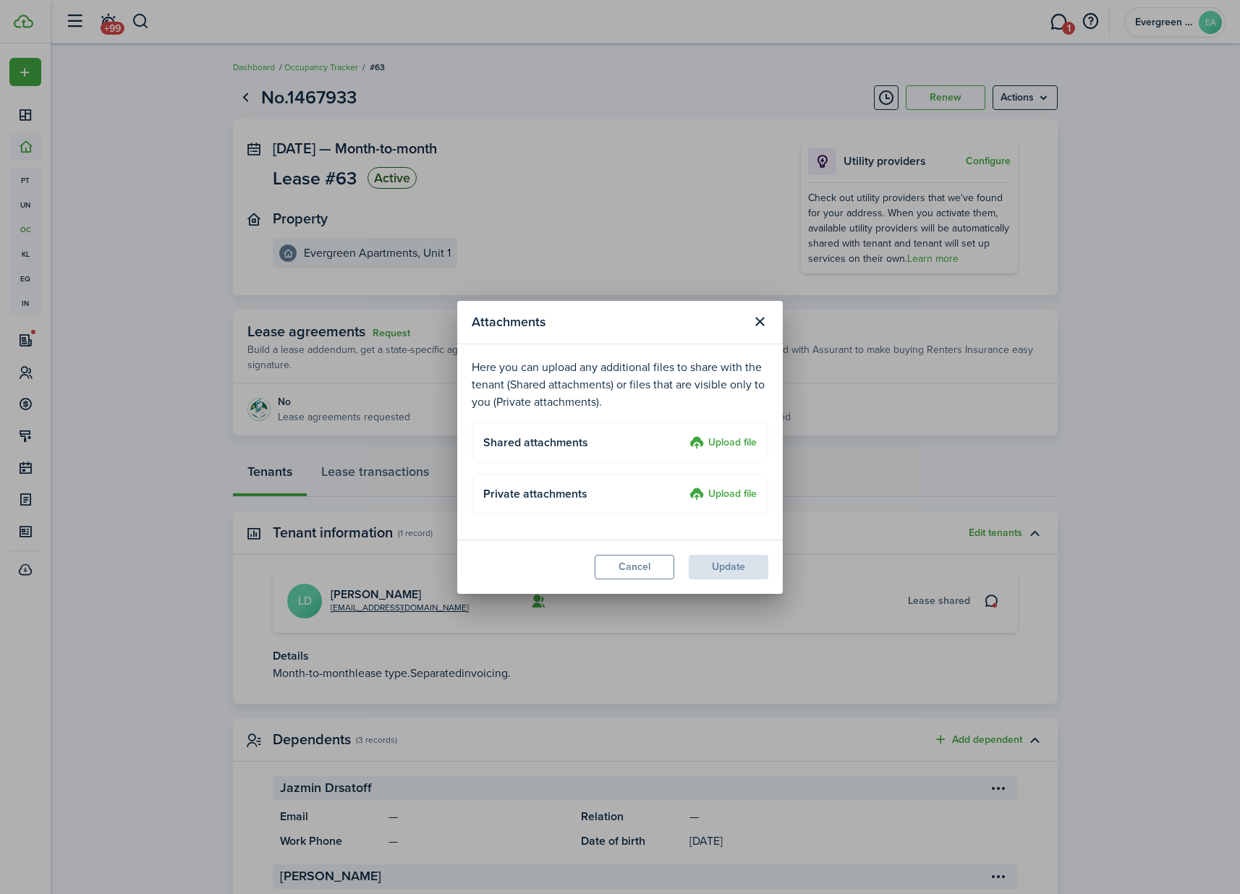
click at [713, 451] on label "Upload file" at bounding box center [722, 443] width 67 height 17
click at [684, 435] on input "Upload file" at bounding box center [684, 435] width 0 height 0
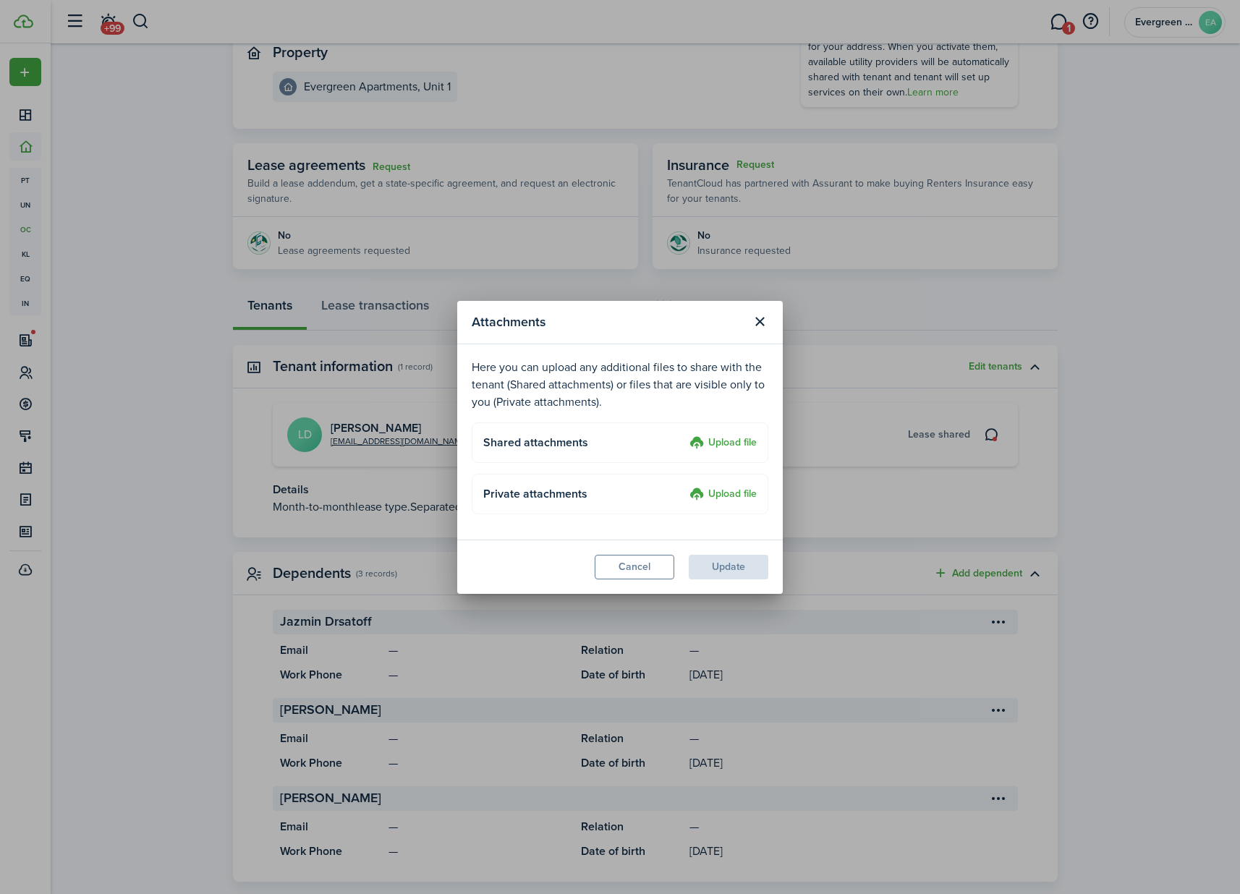
scroll to position [137, 0]
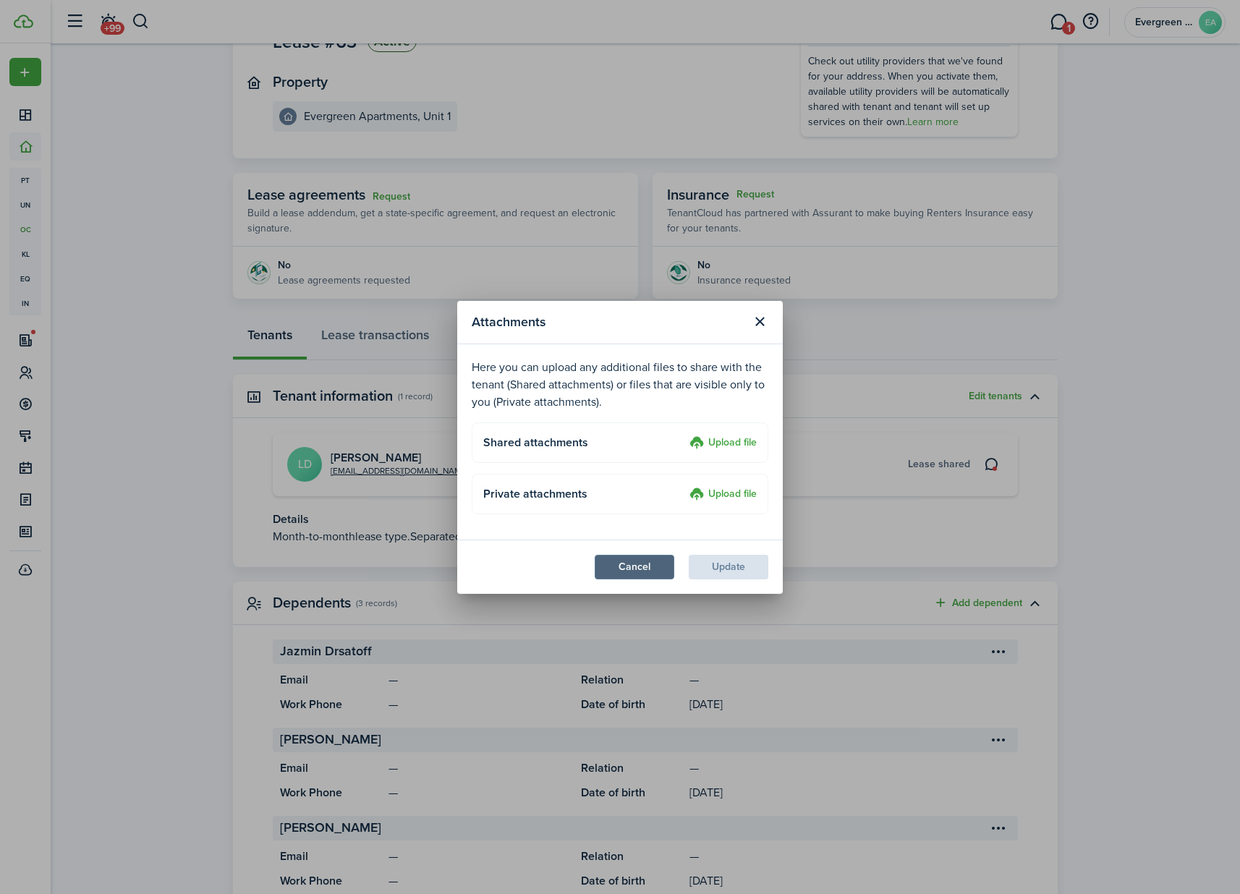
click at [663, 569] on button "Cancel" at bounding box center [635, 567] width 80 height 25
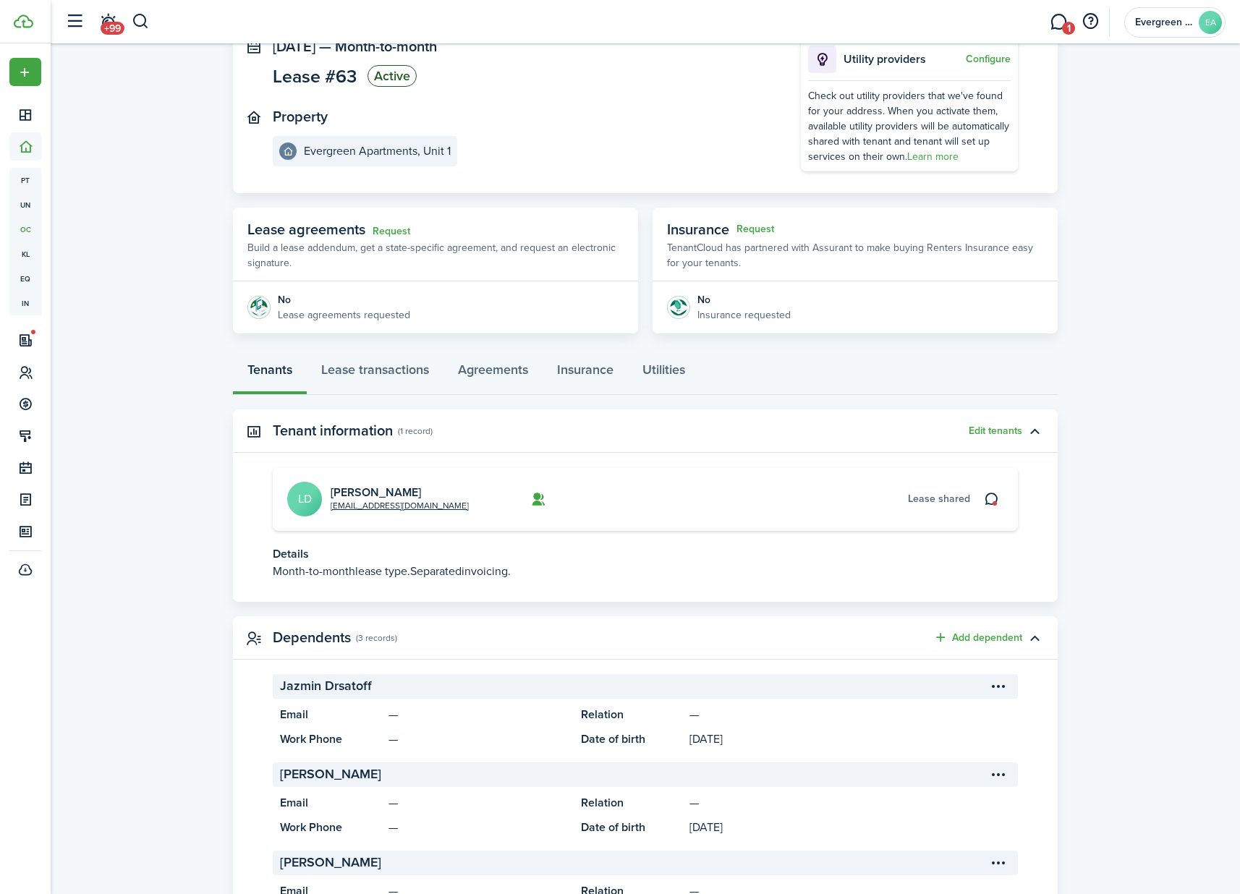
scroll to position [133, 0]
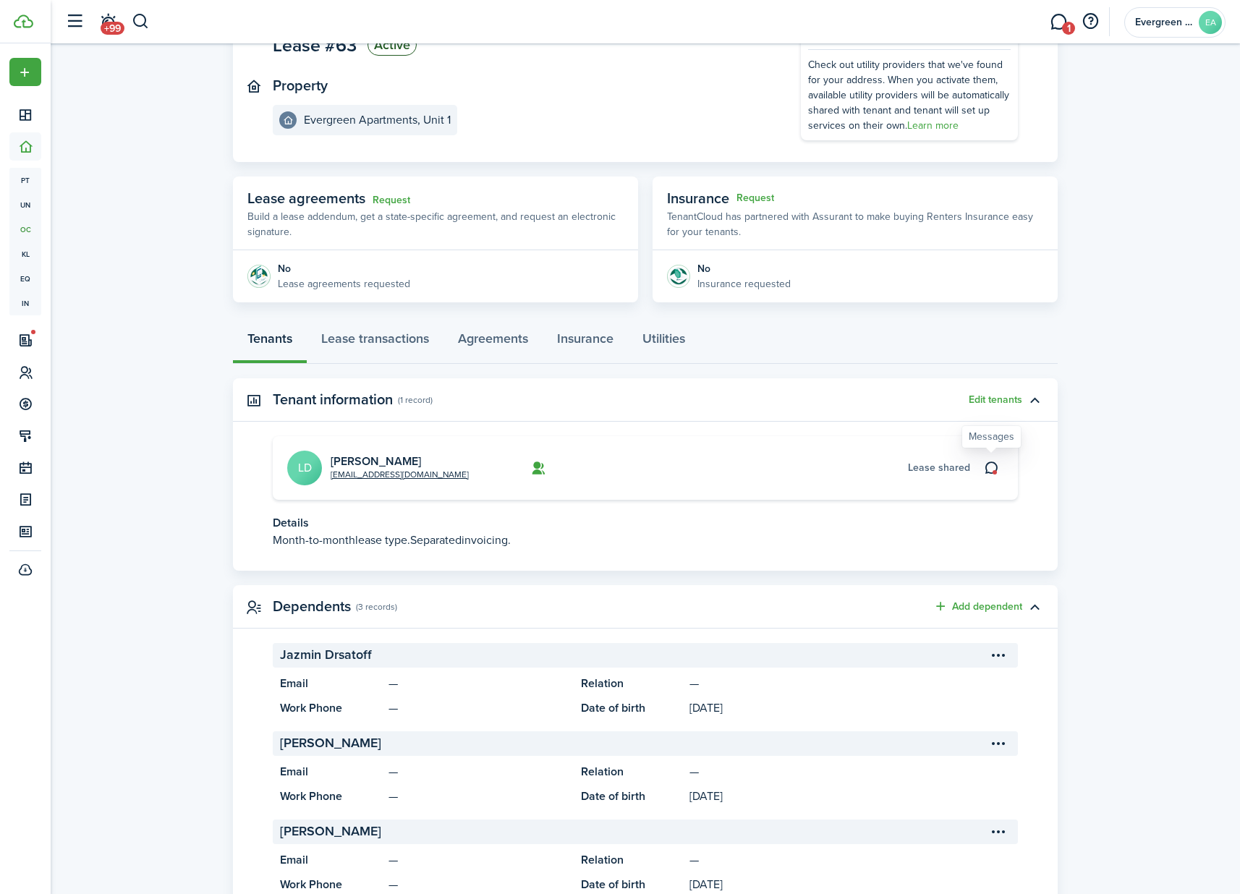
click at [993, 466] on icon at bounding box center [991, 468] width 15 height 14
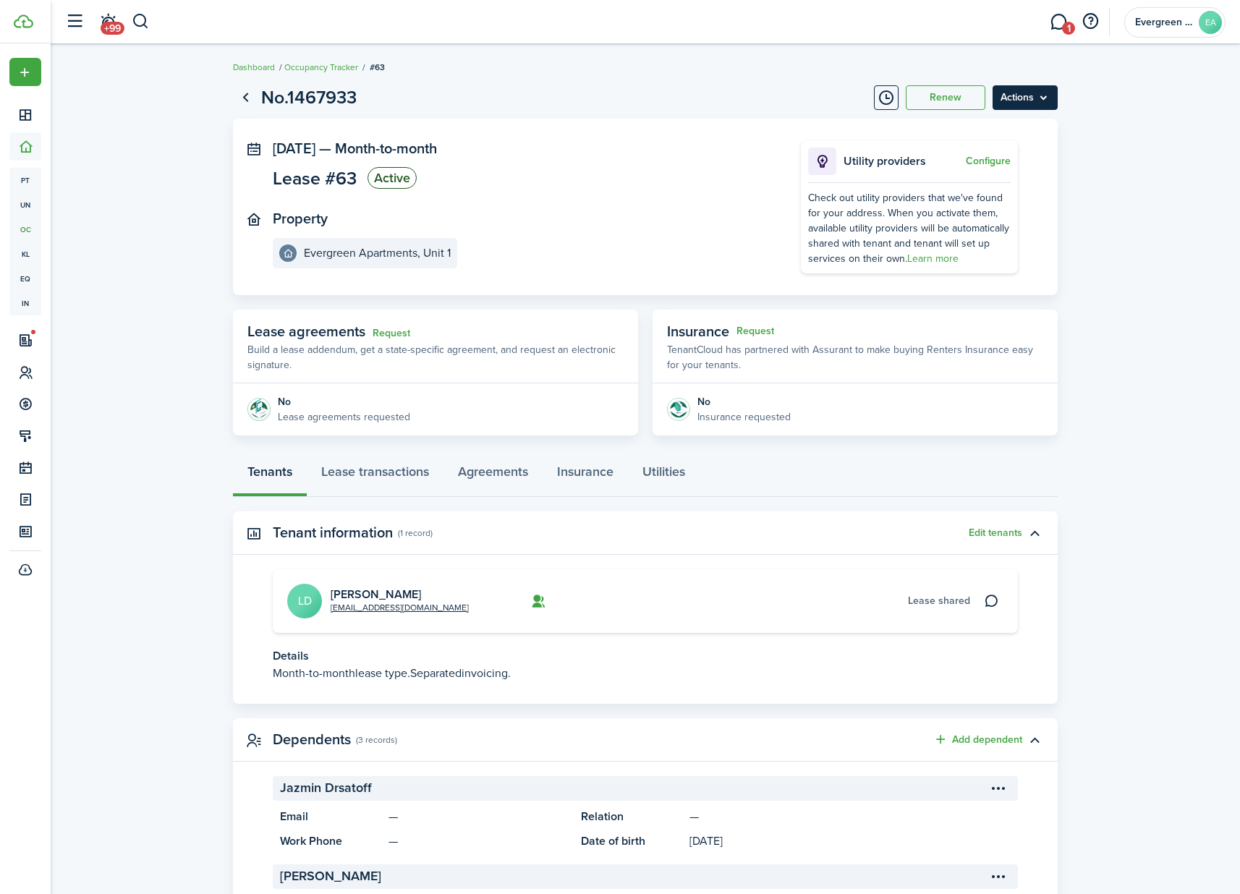
click at [1027, 93] on menu-btn "Actions" at bounding box center [1025, 97] width 65 height 25
click at [1108, 102] on lease-view "No.1467933 Renew Actions [DATE] — Month-to-month Lease #63 Active Property Ever…" at bounding box center [645, 566] width 1189 height 979
click at [390, 333] on link "Request" at bounding box center [392, 334] width 38 height 12
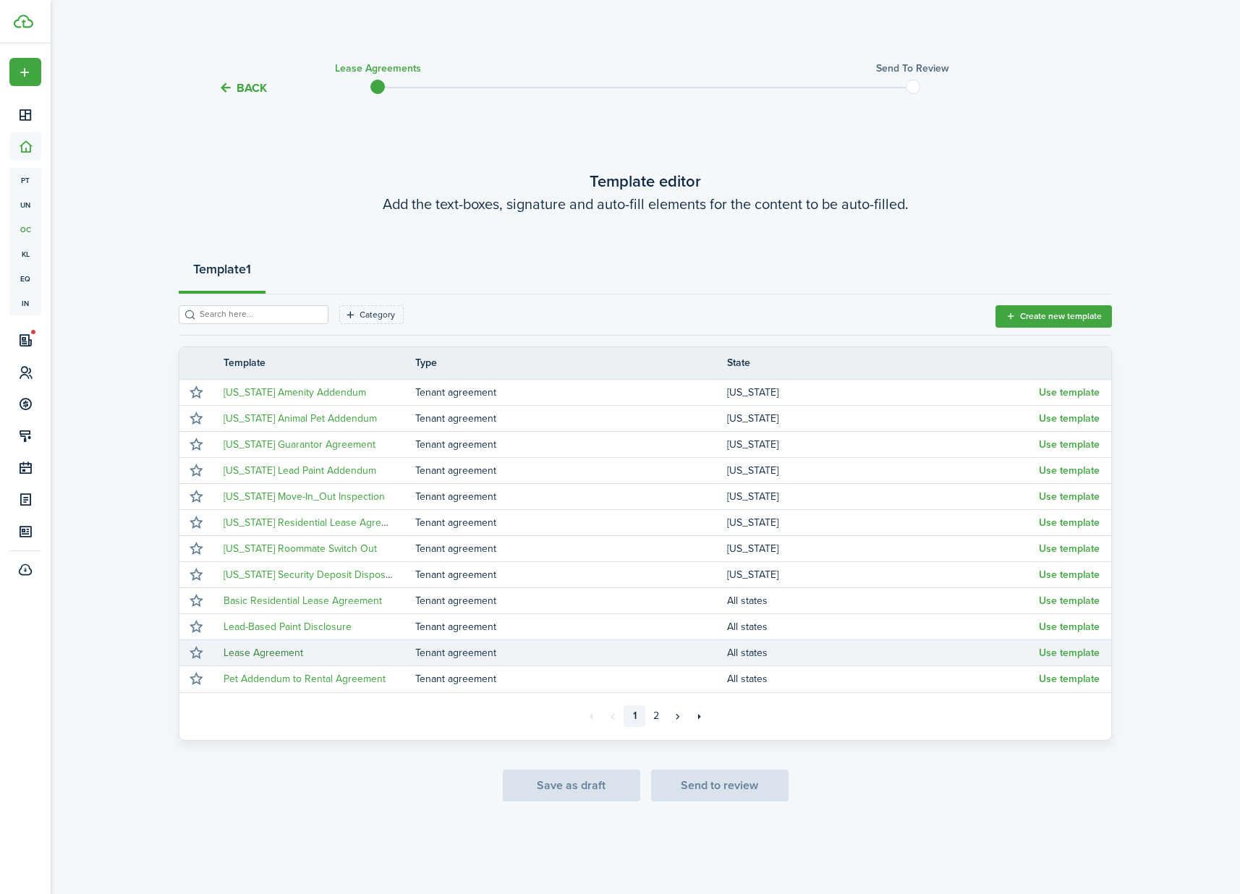
click at [271, 650] on link "Lease Agreement" at bounding box center [264, 652] width 80 height 15
